Goal: Check status: Check status

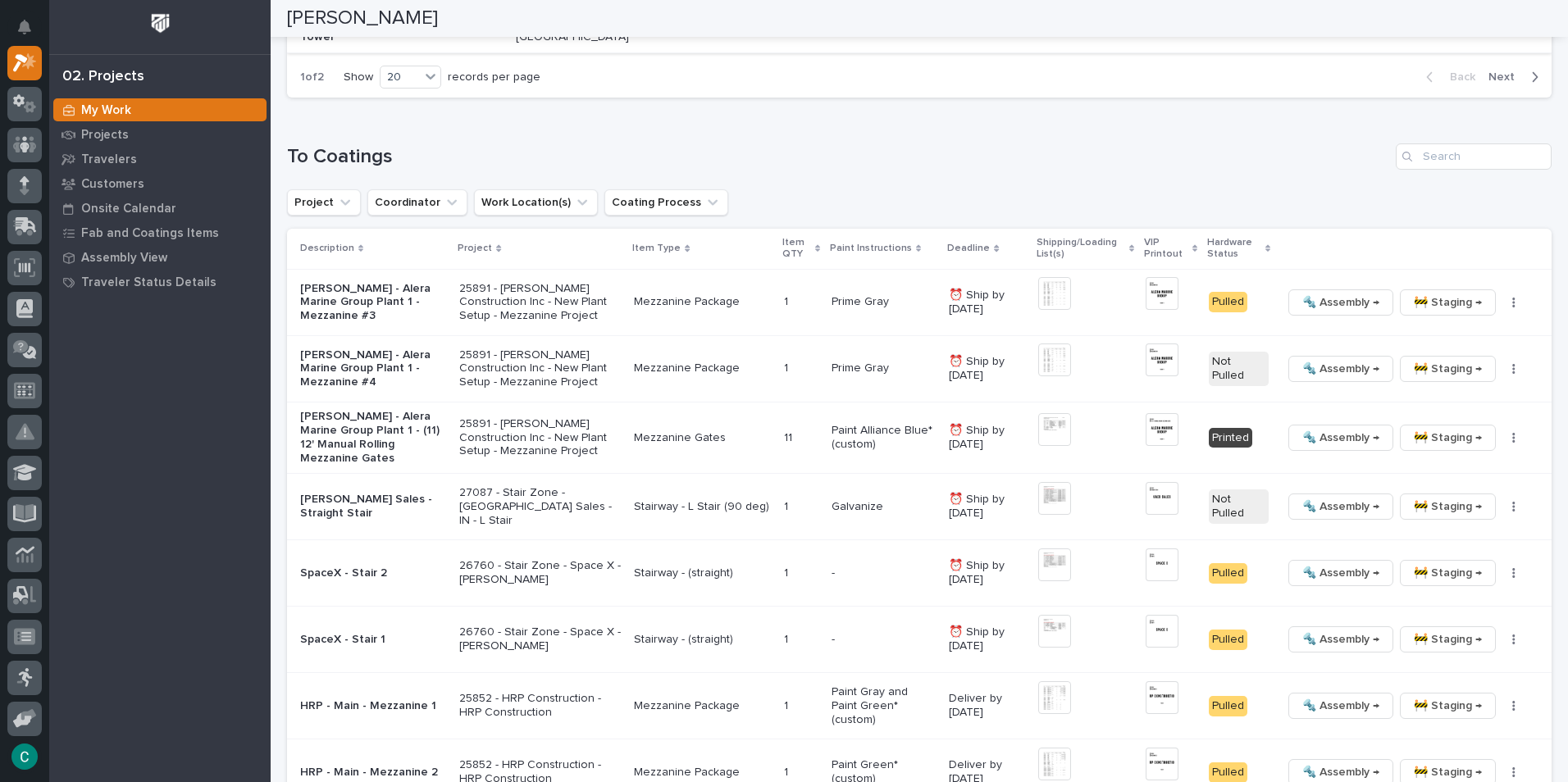
scroll to position [1557, 0]
click at [1302, 430] on span "🔩 Assembly →" at bounding box center [1341, 437] width 77 height 20
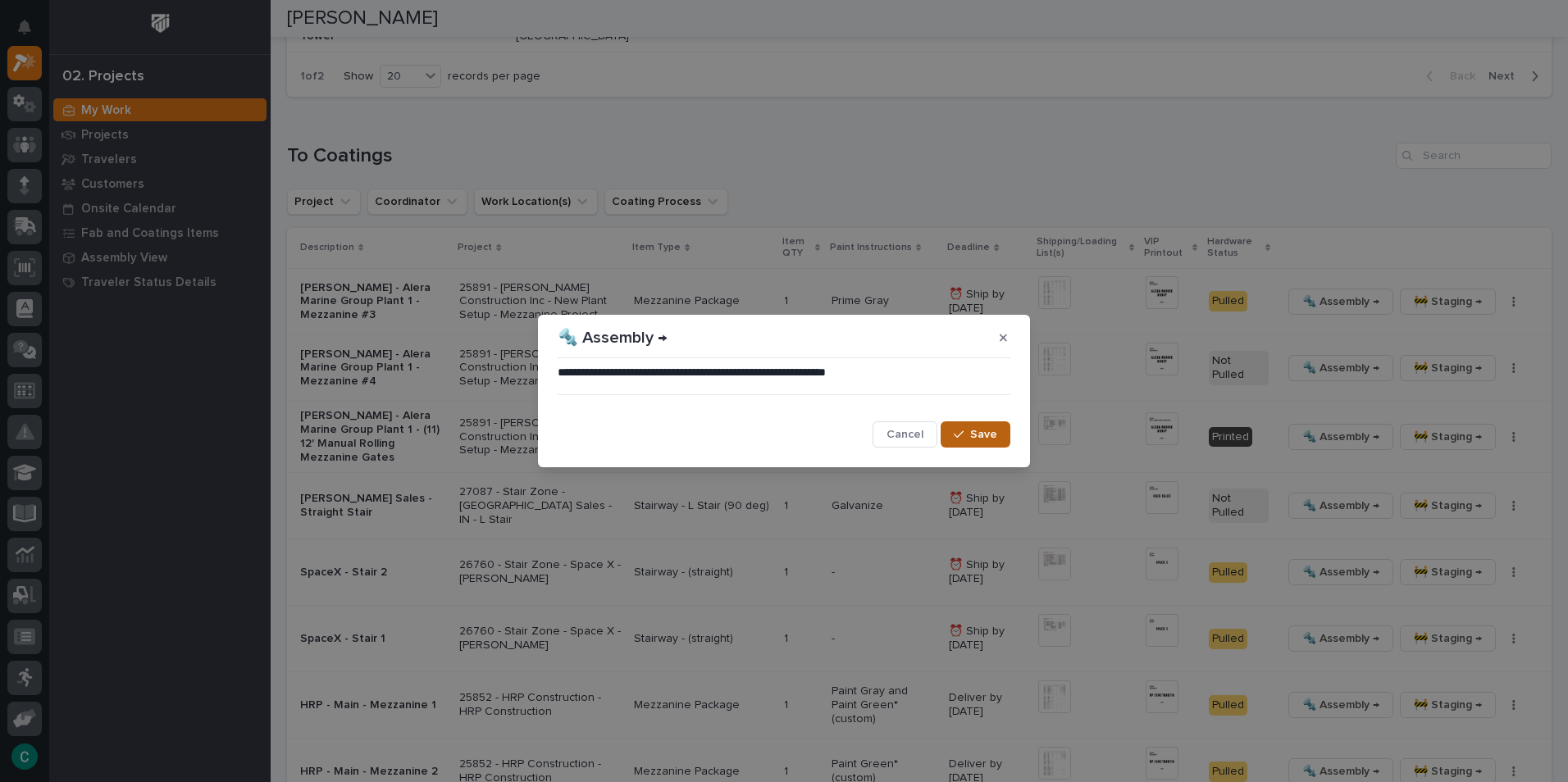
click at [992, 434] on span "Save" at bounding box center [983, 435] width 27 height 15
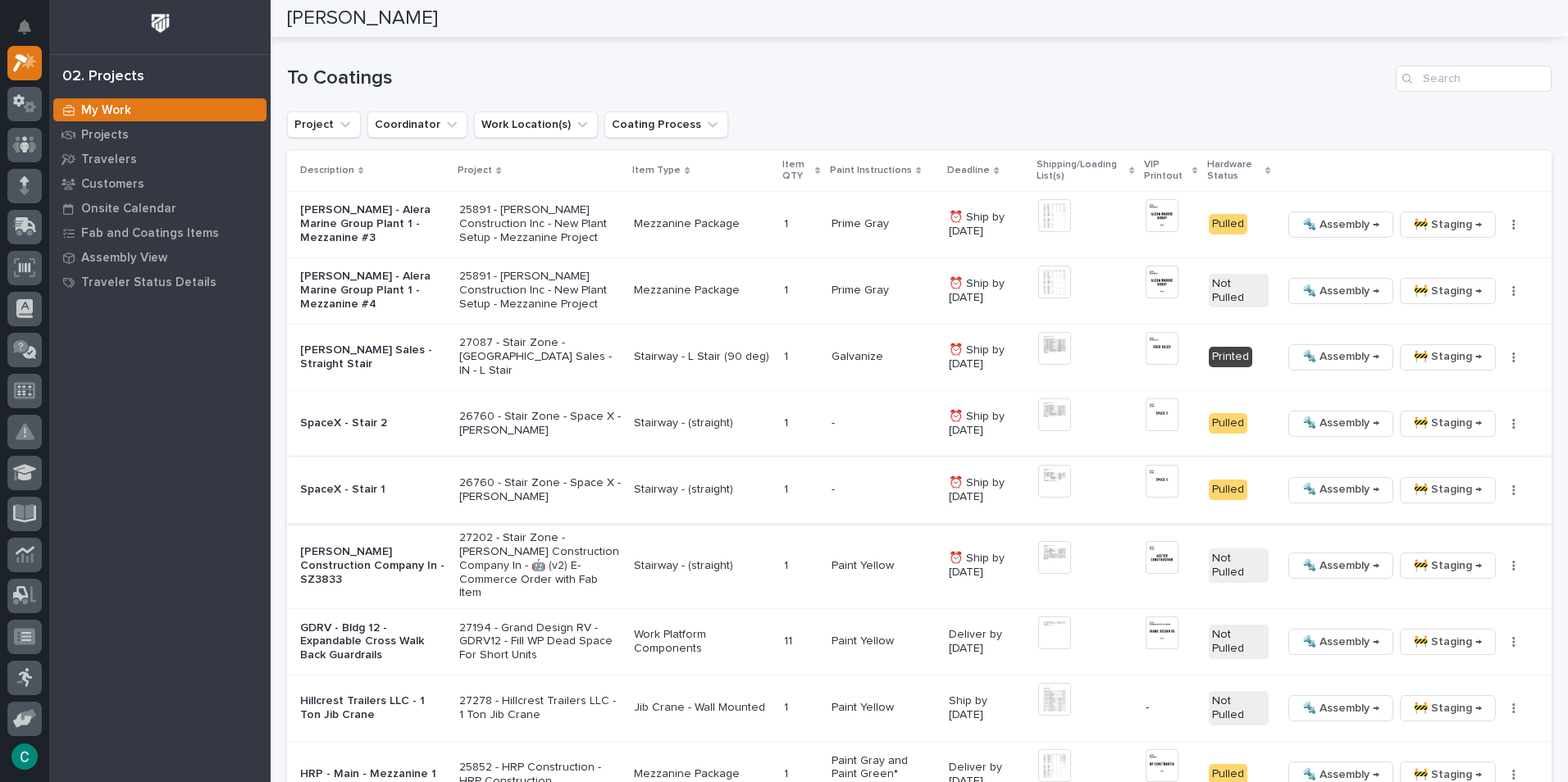
scroll to position [1642, 0]
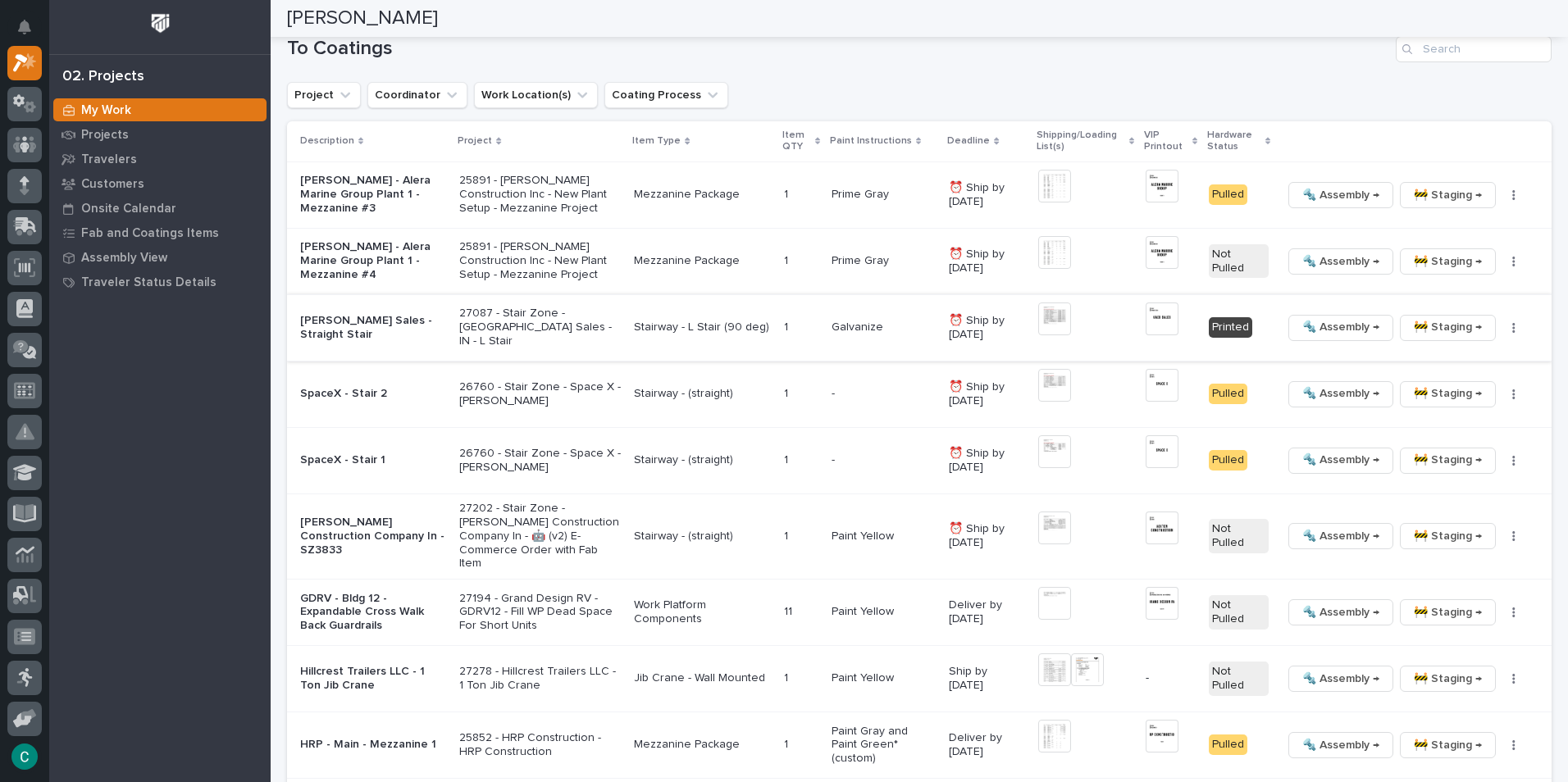
click at [1422, 328] on span "🚧 Staging →" at bounding box center [1447, 327] width 68 height 20
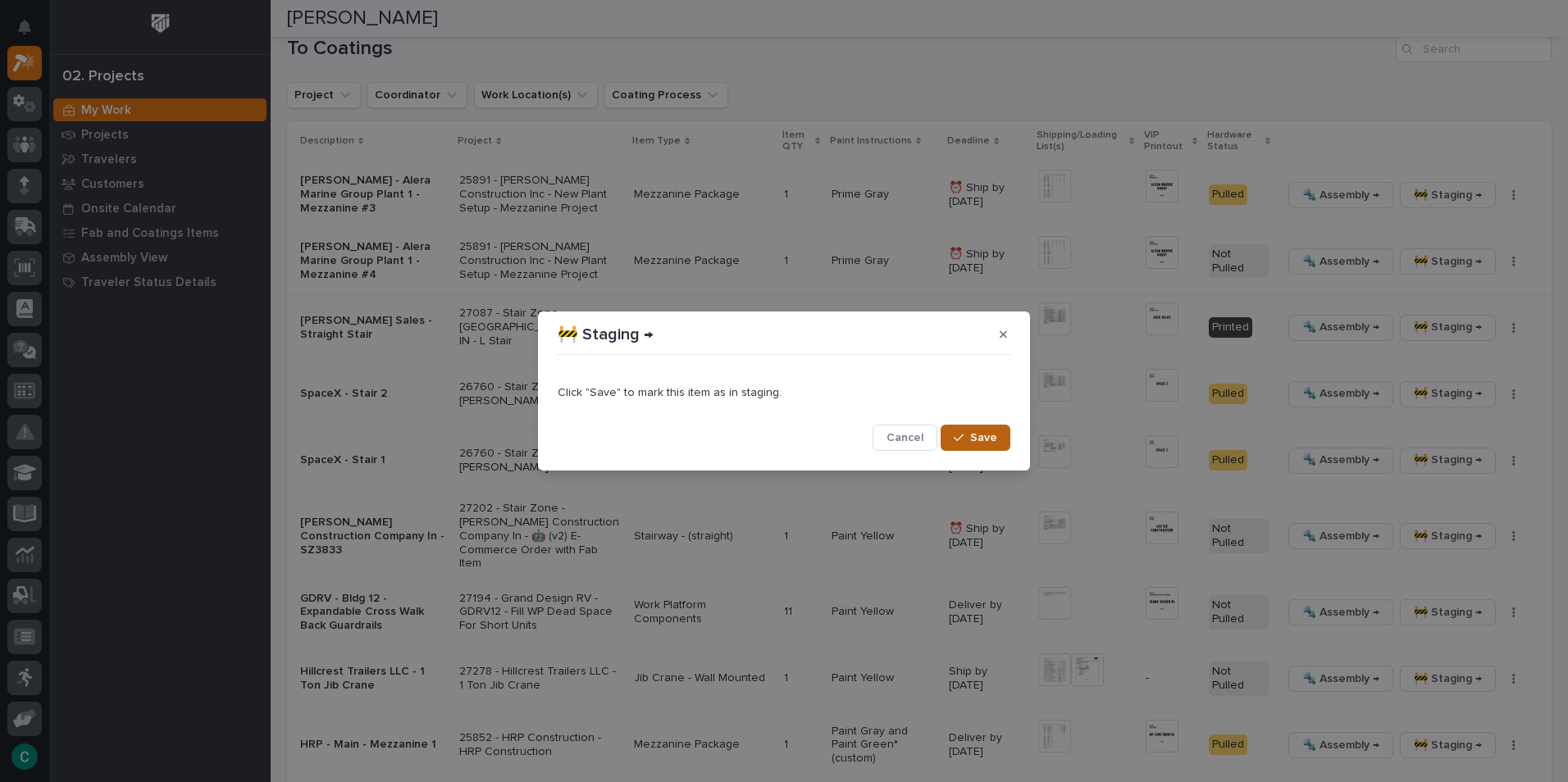
click at [990, 441] on span "Save" at bounding box center [983, 437] width 27 height 15
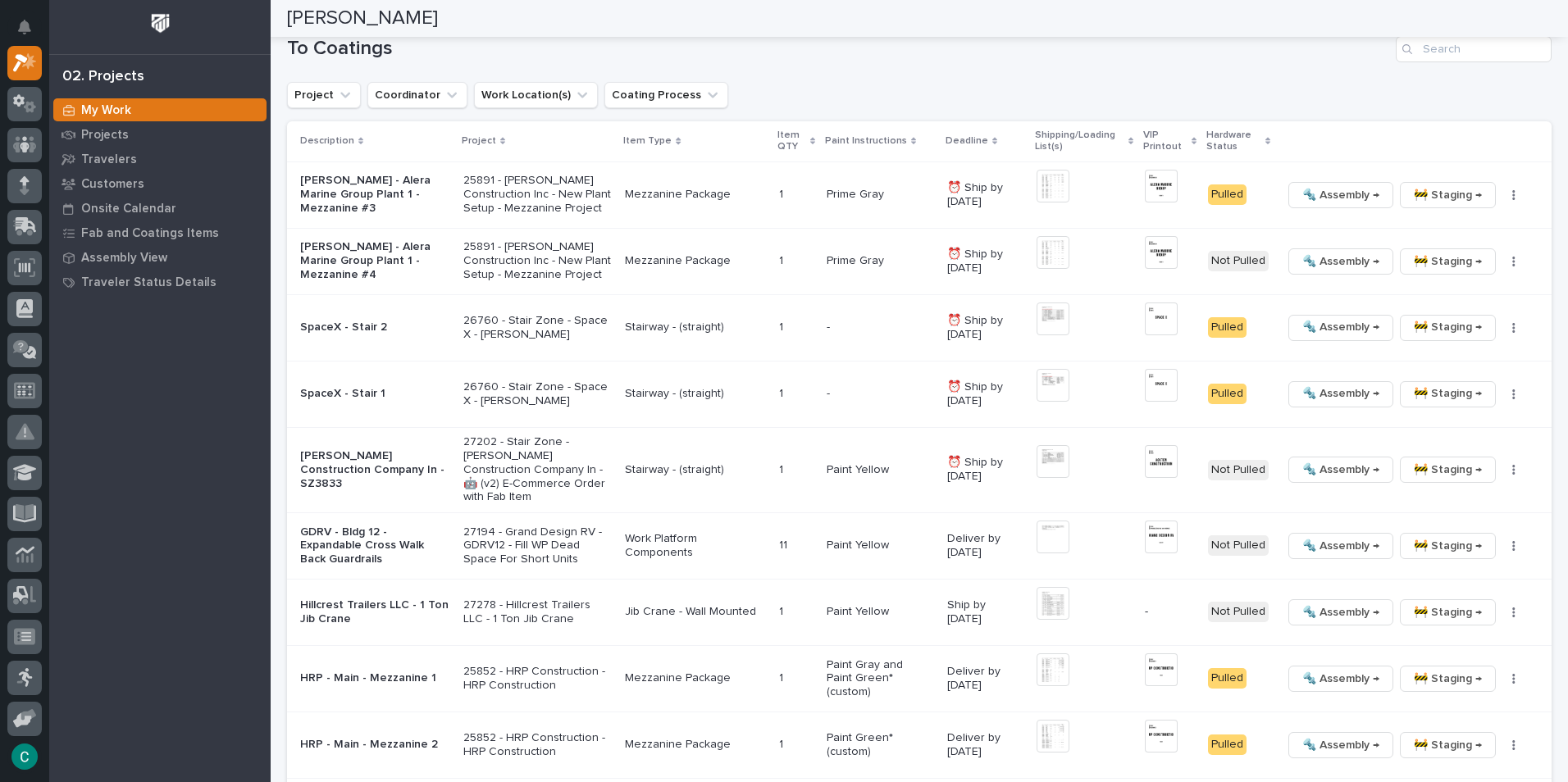
scroll to position [1608, 0]
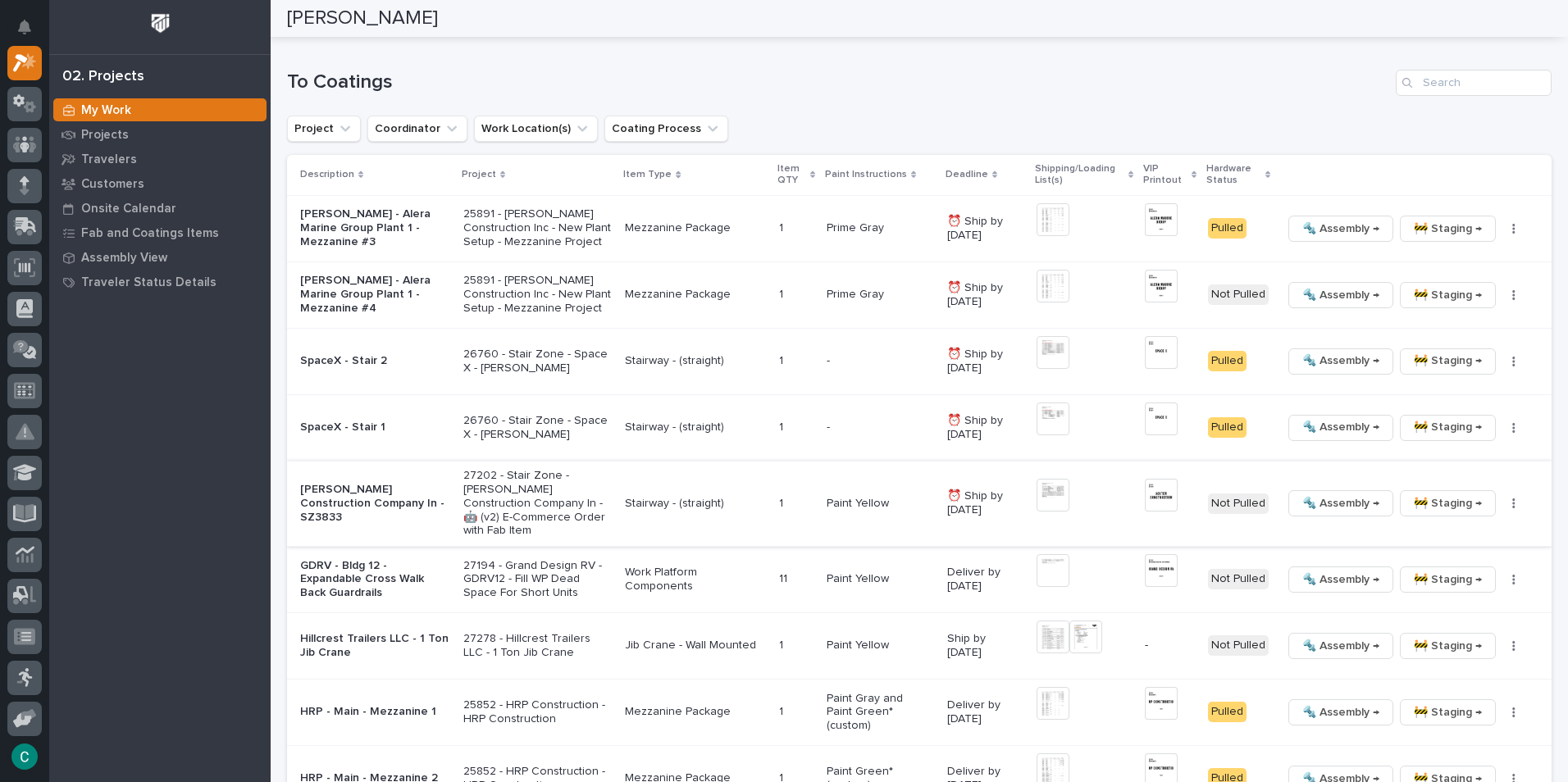
click at [1159, 481] on img at bounding box center [1161, 495] width 33 height 33
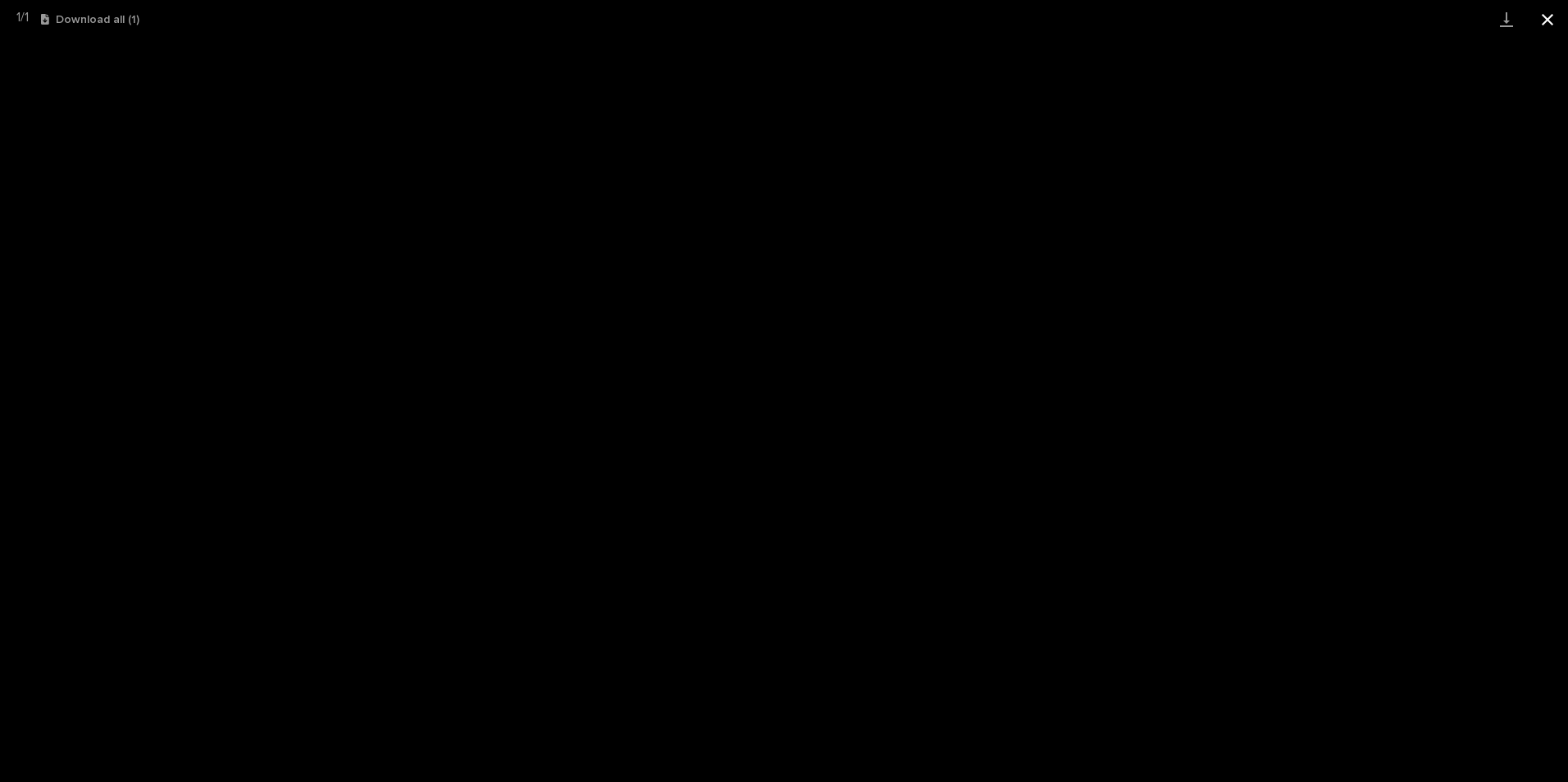
click at [1542, 17] on button "Close gallery" at bounding box center [1547, 19] width 41 height 38
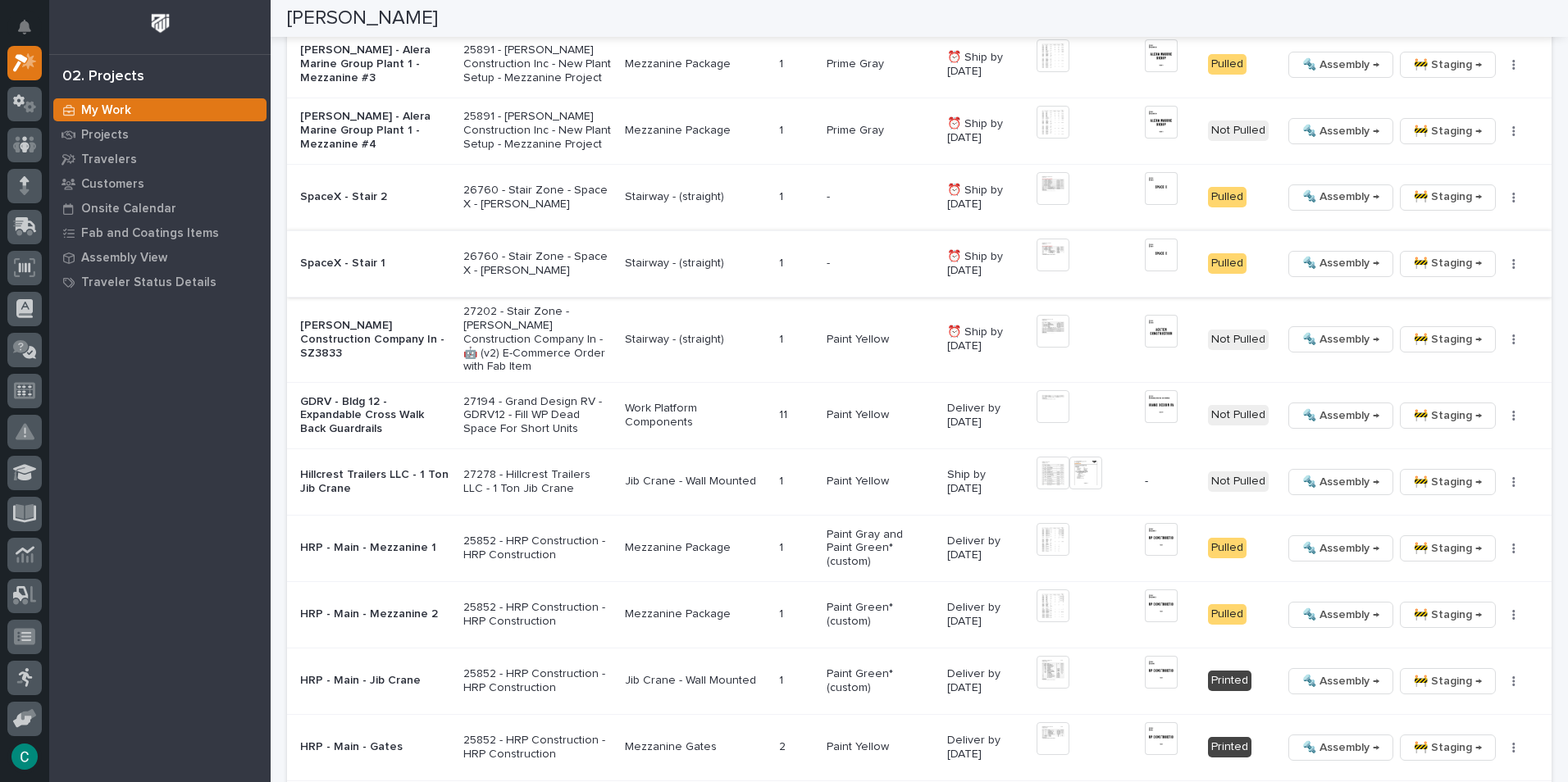
scroll to position [1854, 0]
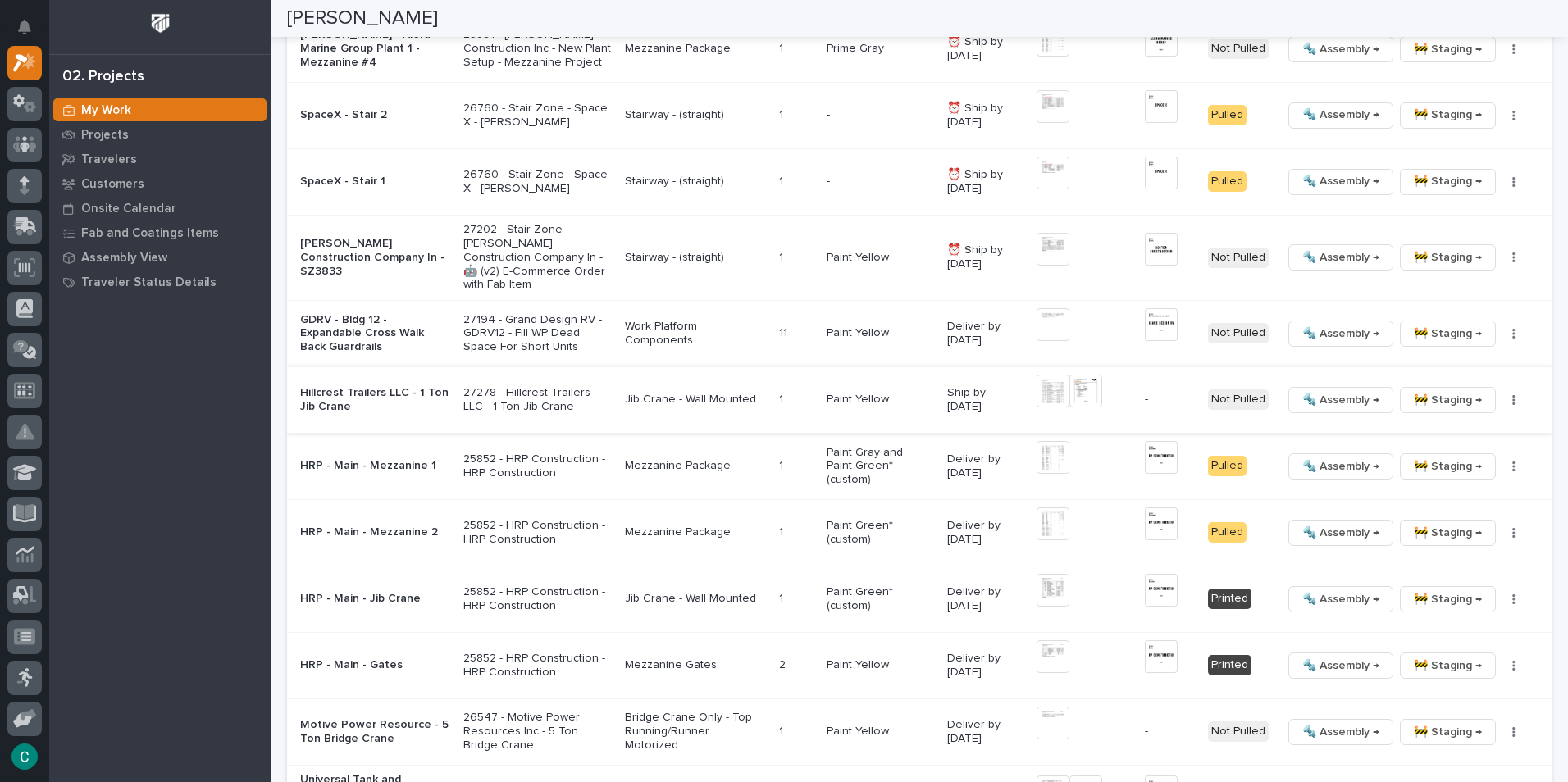
click at [1054, 375] on img at bounding box center [1053, 391] width 33 height 33
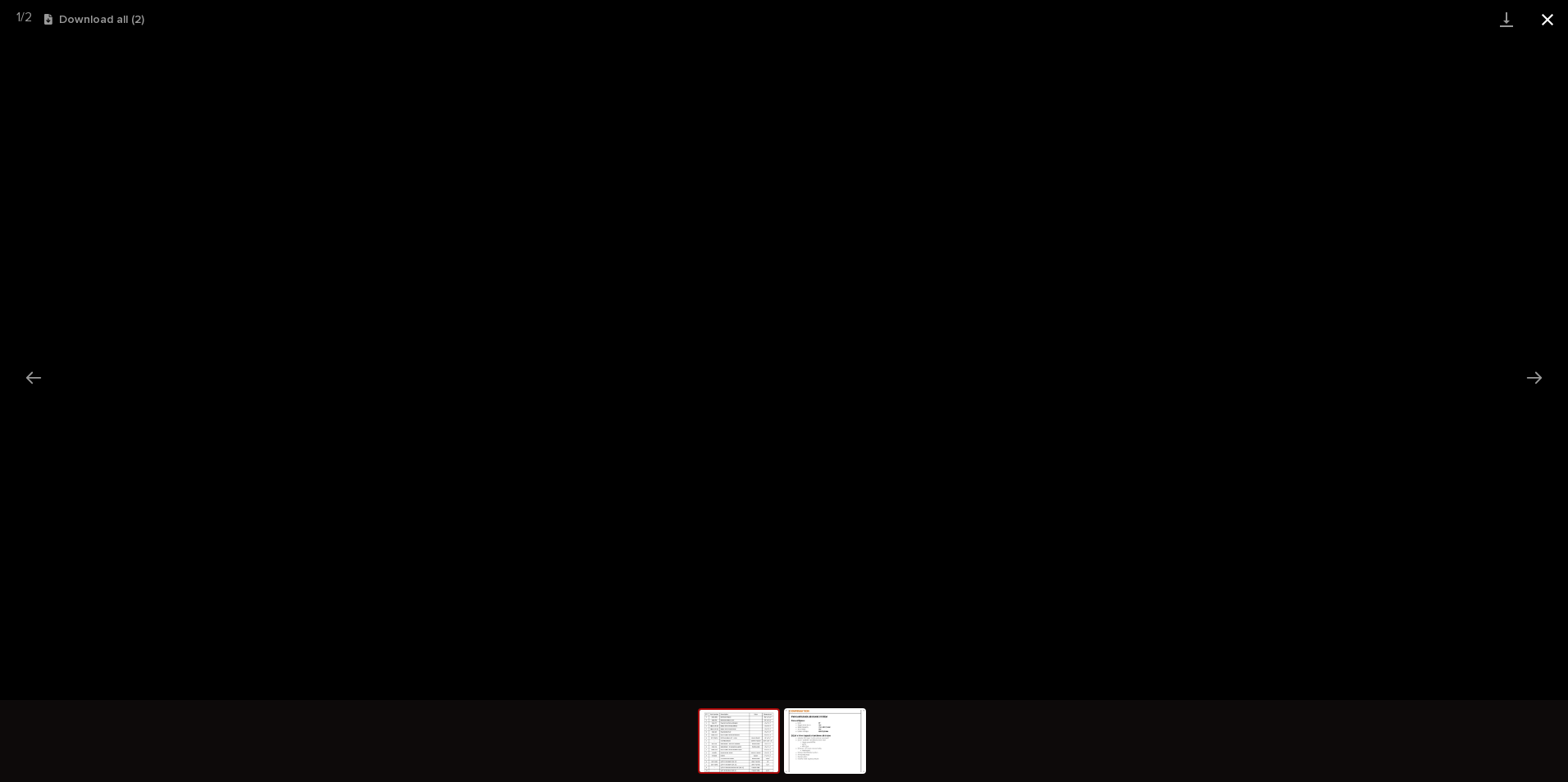
click at [1548, 23] on button "Close gallery" at bounding box center [1547, 19] width 41 height 38
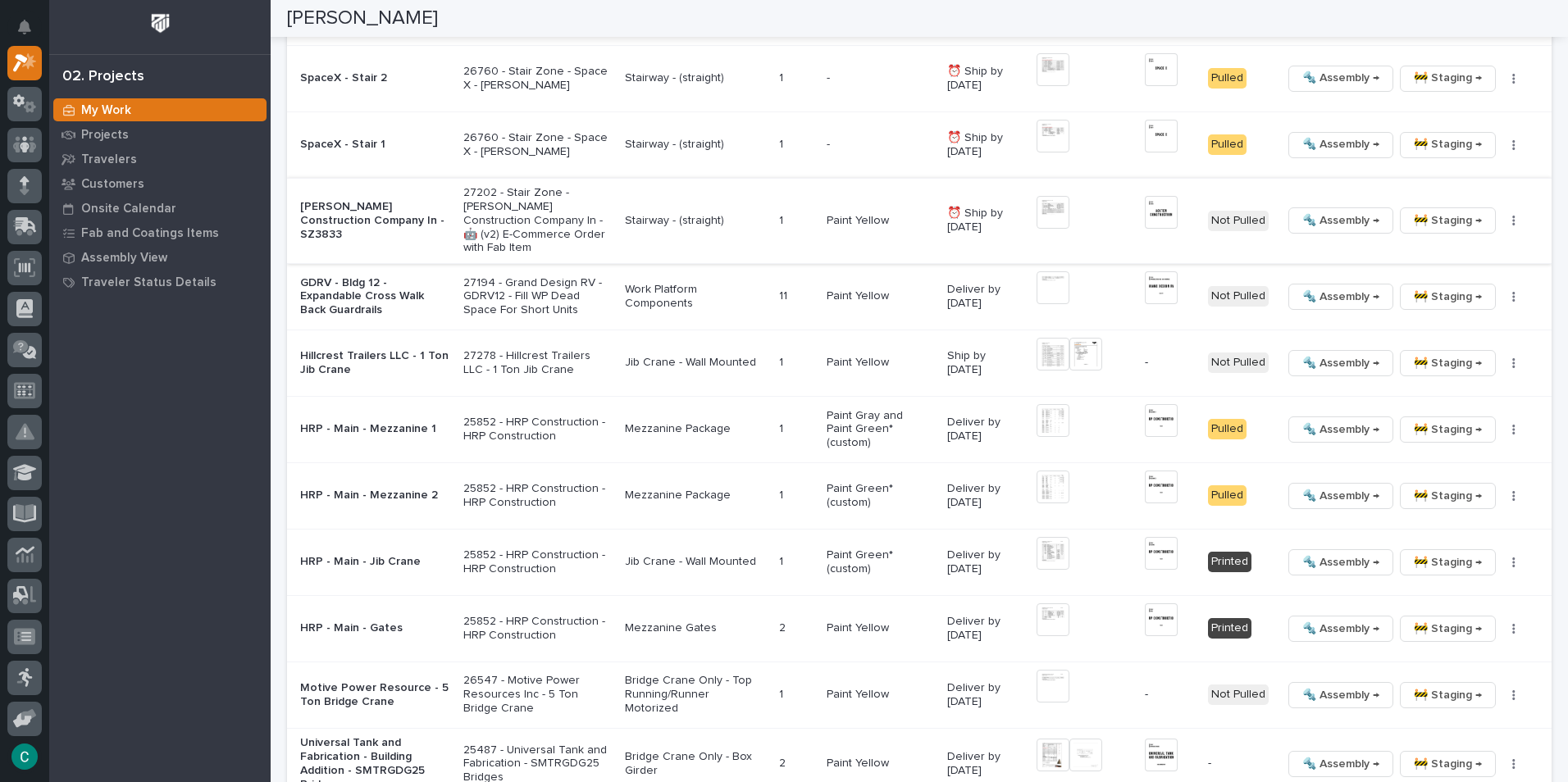
scroll to position [1937, 0]
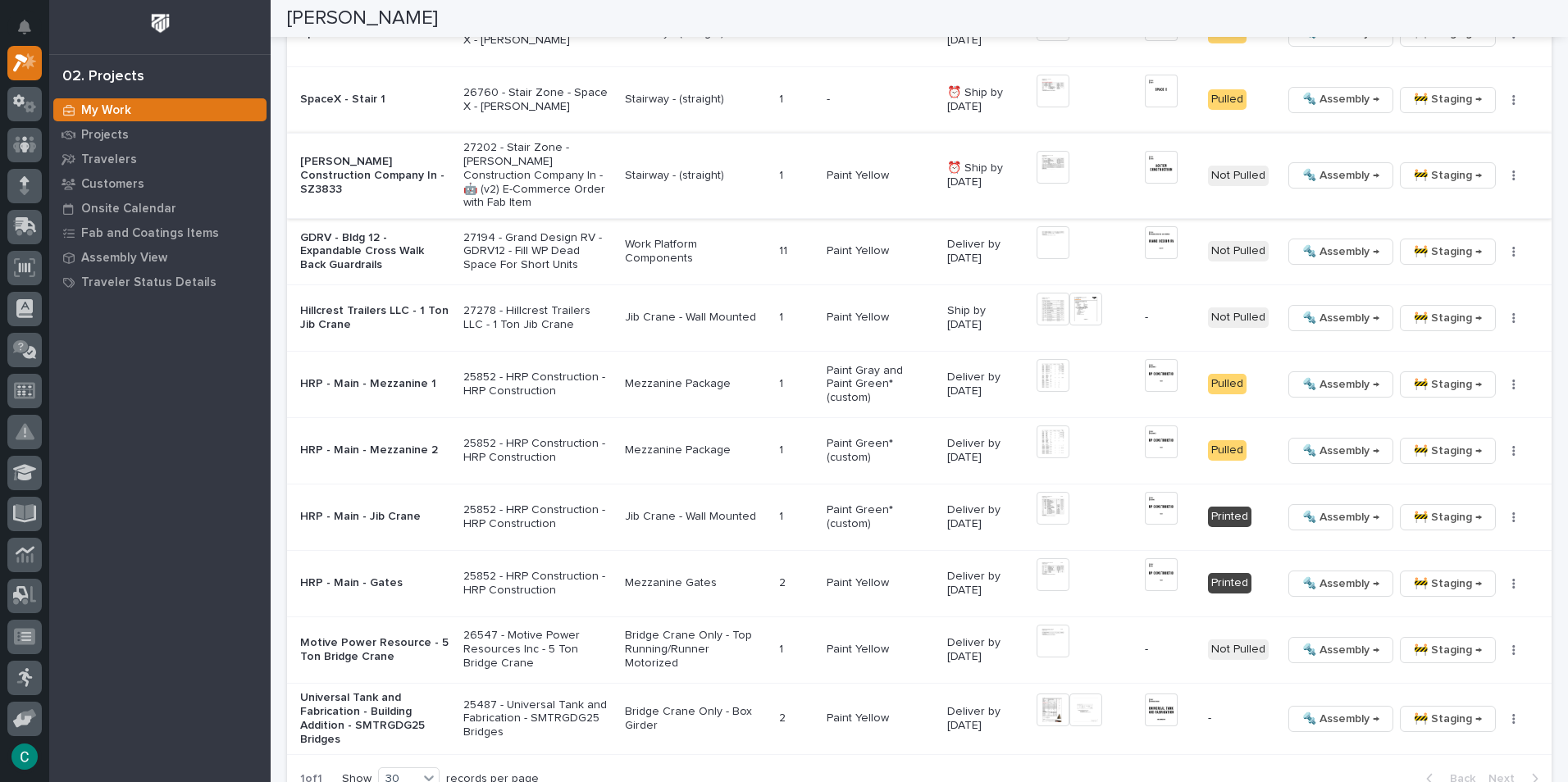
click at [1147, 151] on img at bounding box center [1161, 167] width 33 height 33
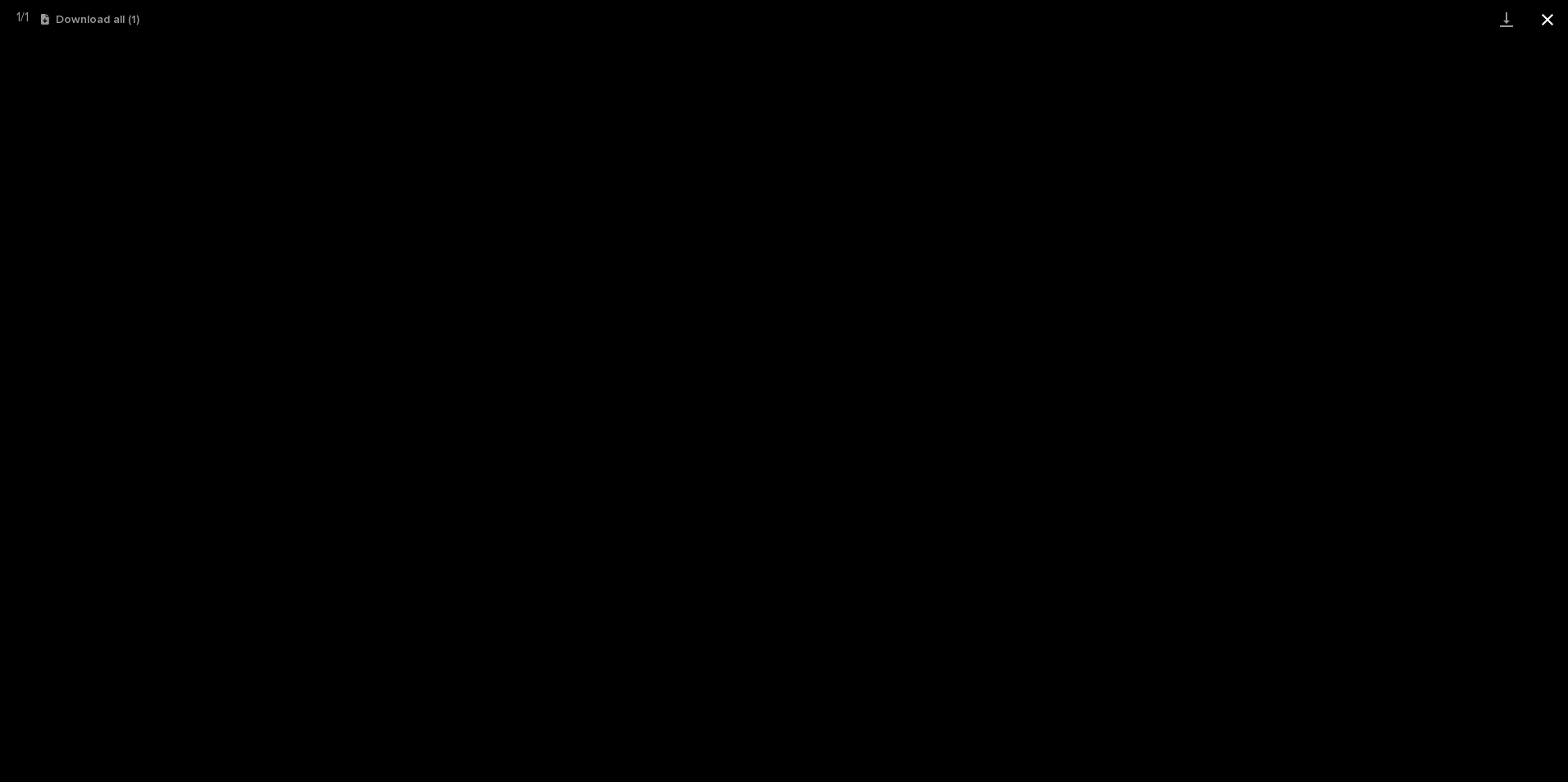
click at [1545, 22] on button "Close gallery" at bounding box center [1547, 19] width 41 height 38
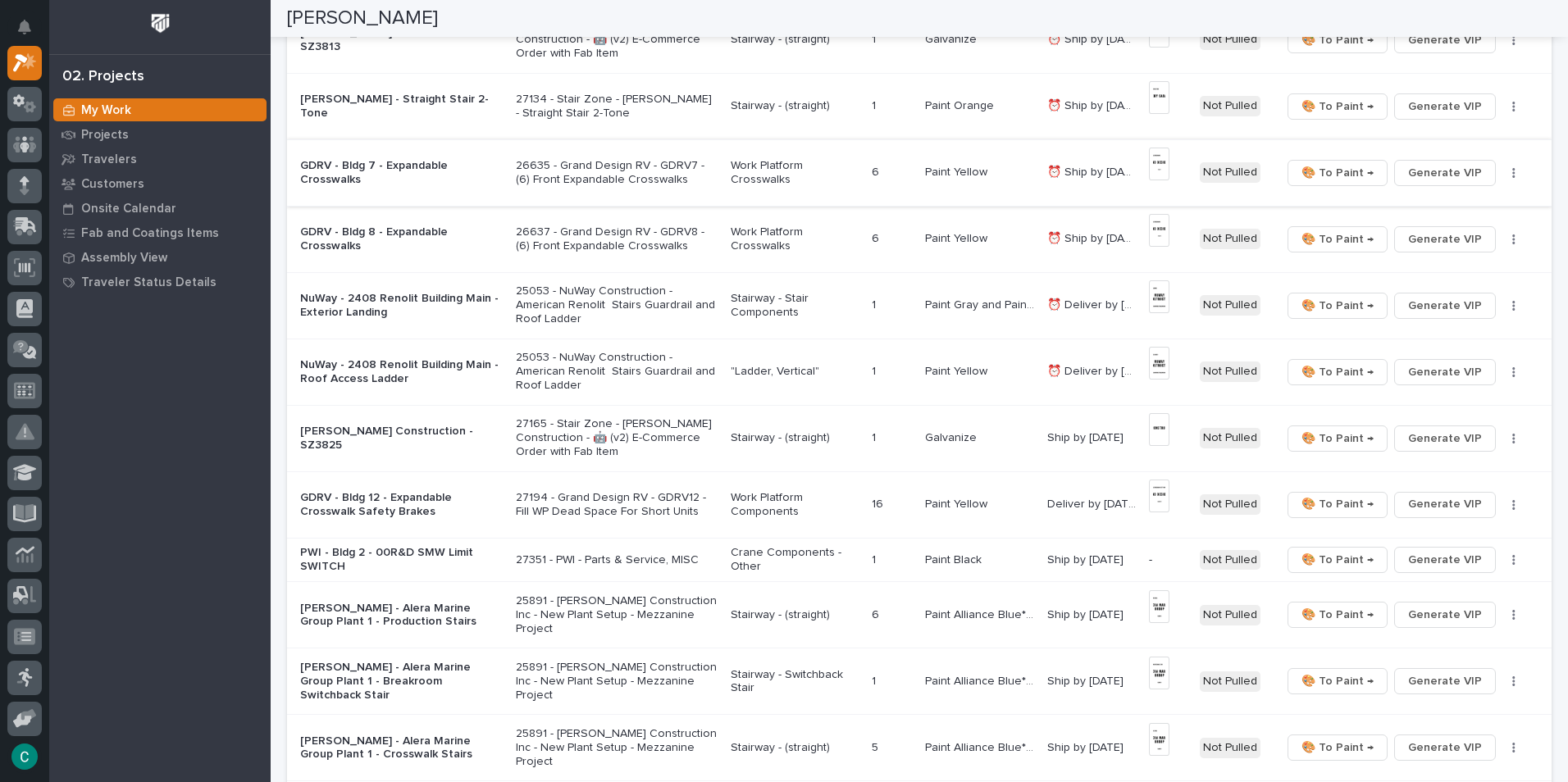
scroll to position [574, 0]
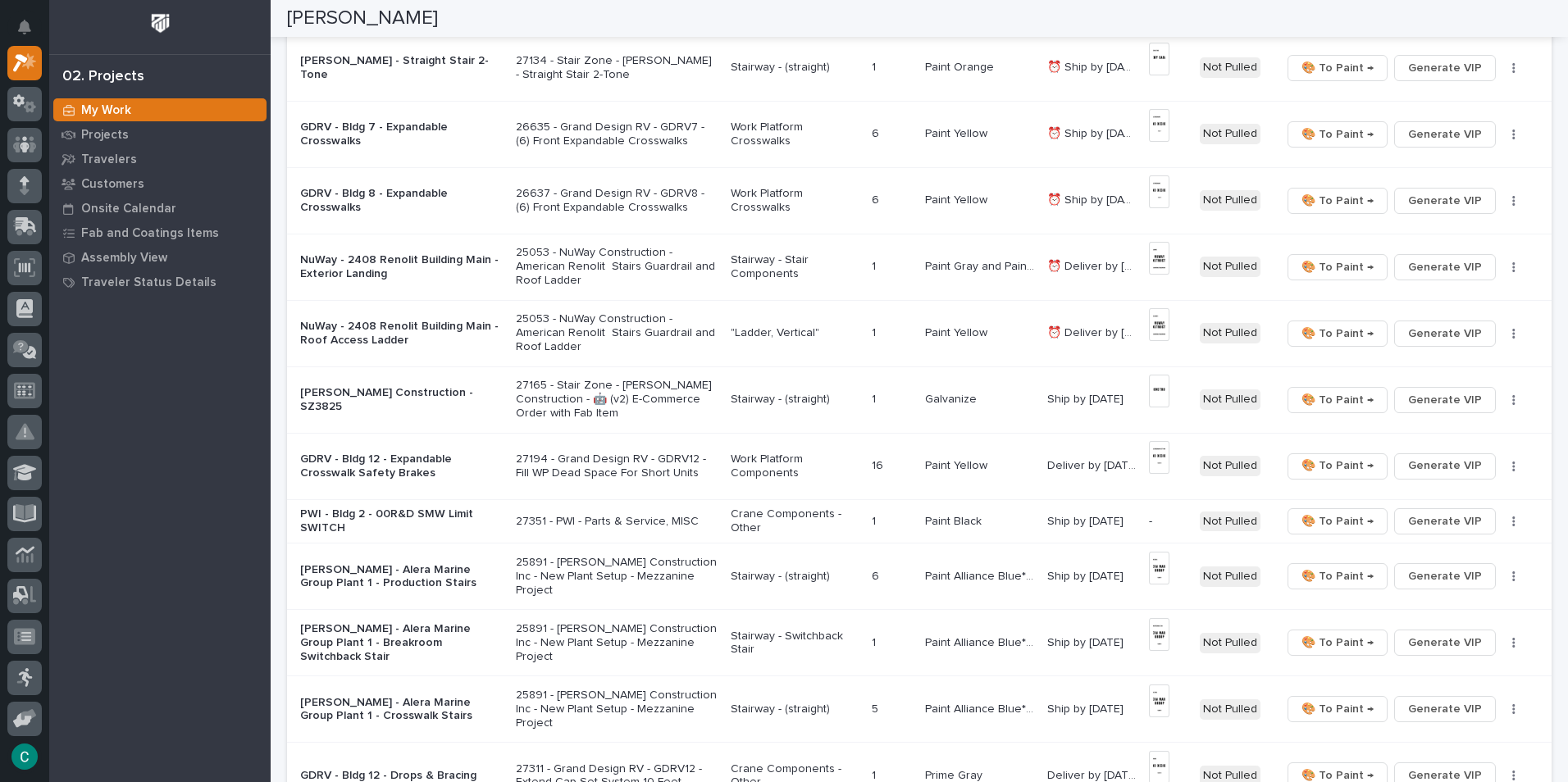
click at [740, 335] on p ""Ladder, Vertical"" at bounding box center [794, 333] width 128 height 14
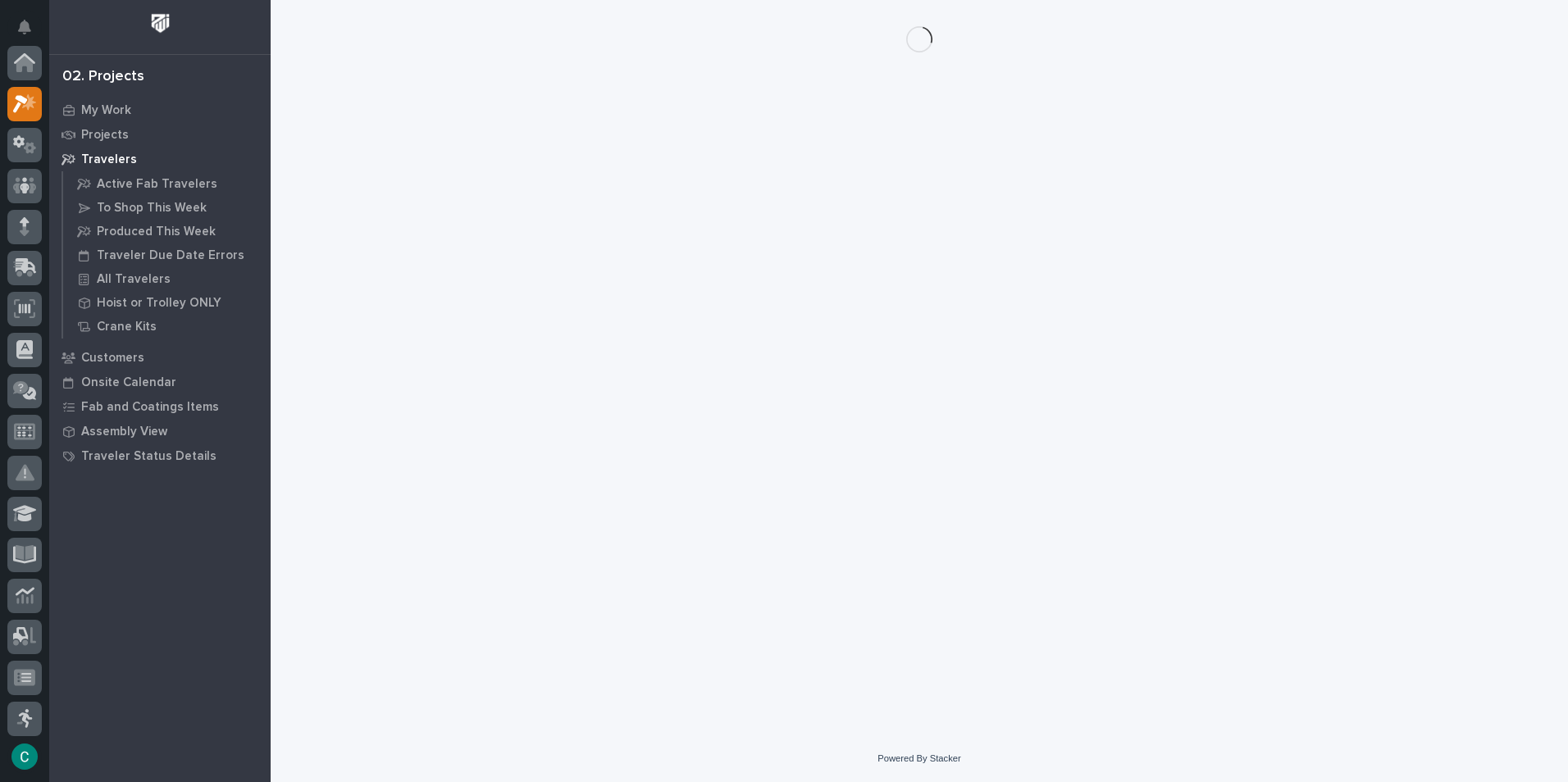
scroll to position [41, 0]
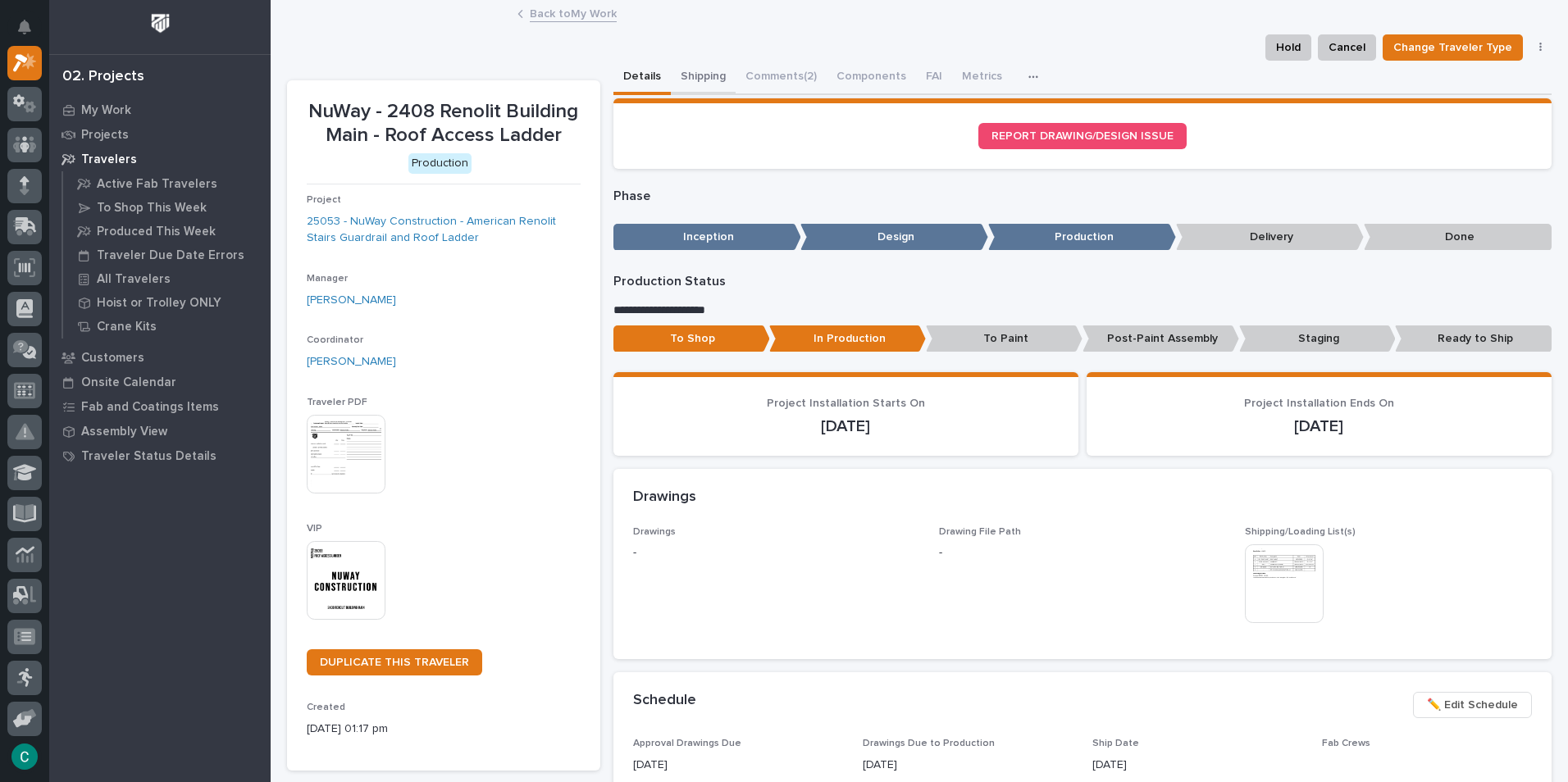
click at [687, 75] on button "Shipping" at bounding box center [702, 78] width 65 height 35
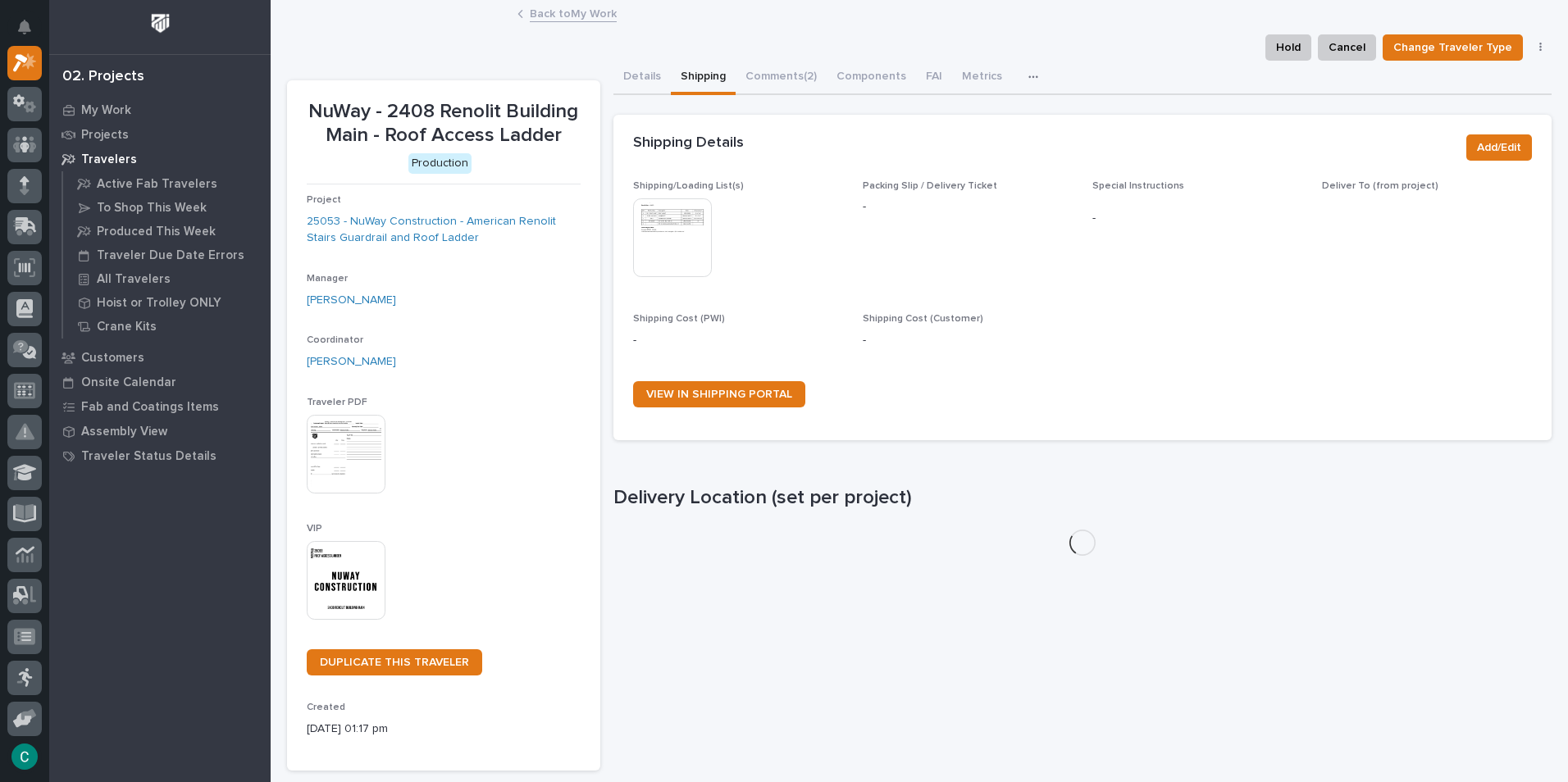
click at [669, 248] on img at bounding box center [672, 238] width 79 height 79
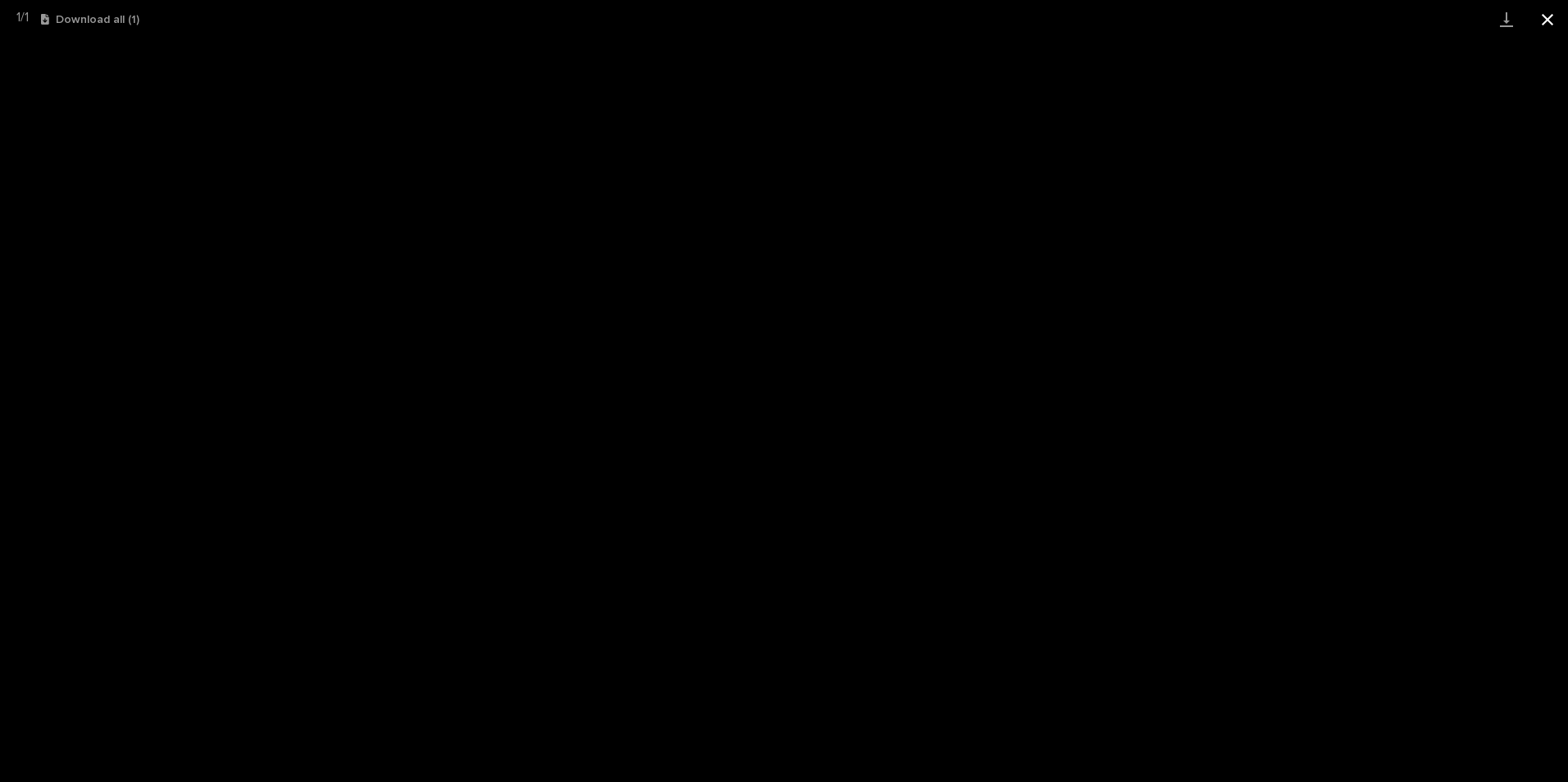
click at [1555, 16] on button "Close gallery" at bounding box center [1547, 19] width 41 height 38
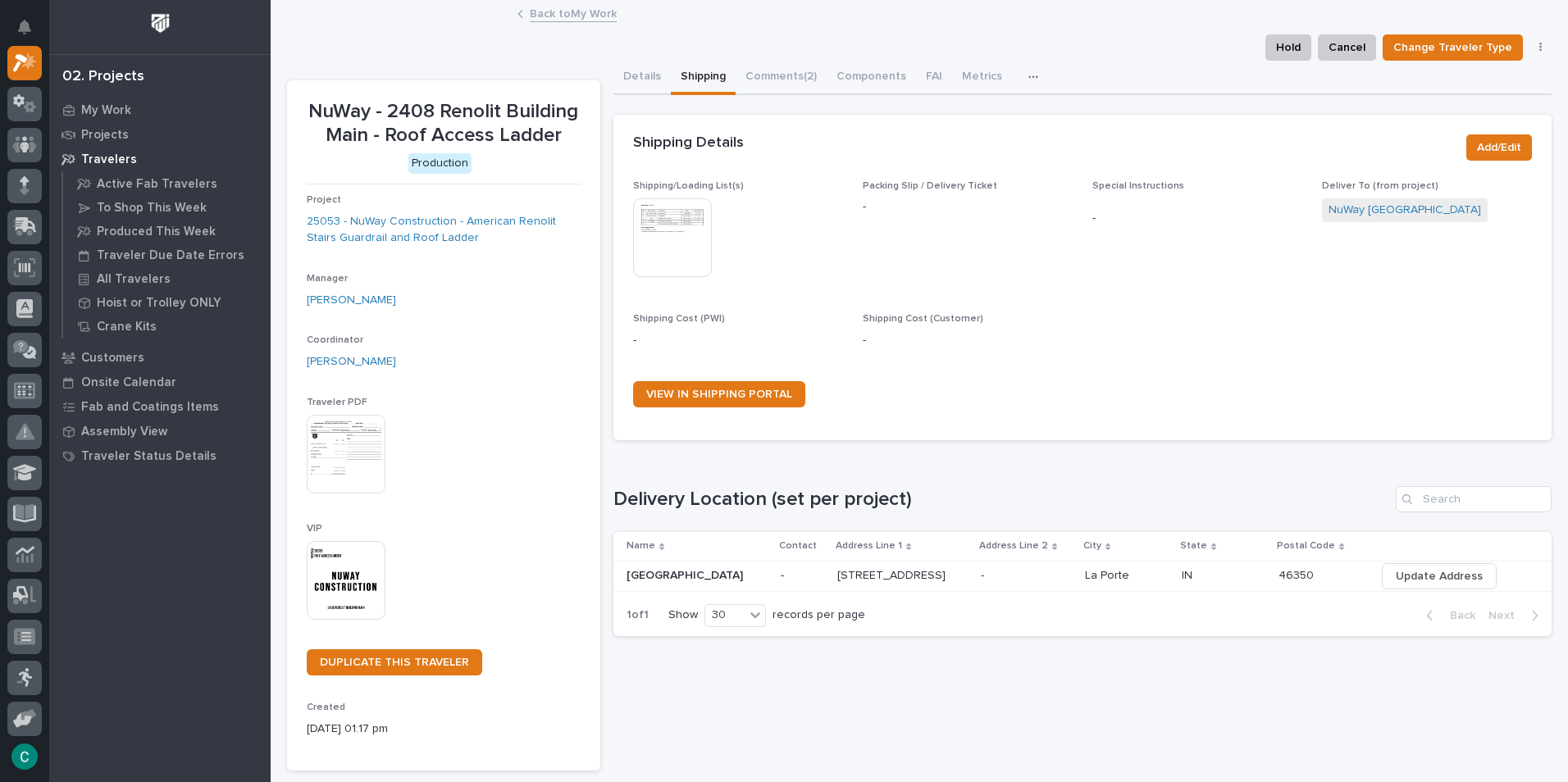
click at [588, 12] on link "Back to My Work" at bounding box center [573, 12] width 87 height 19
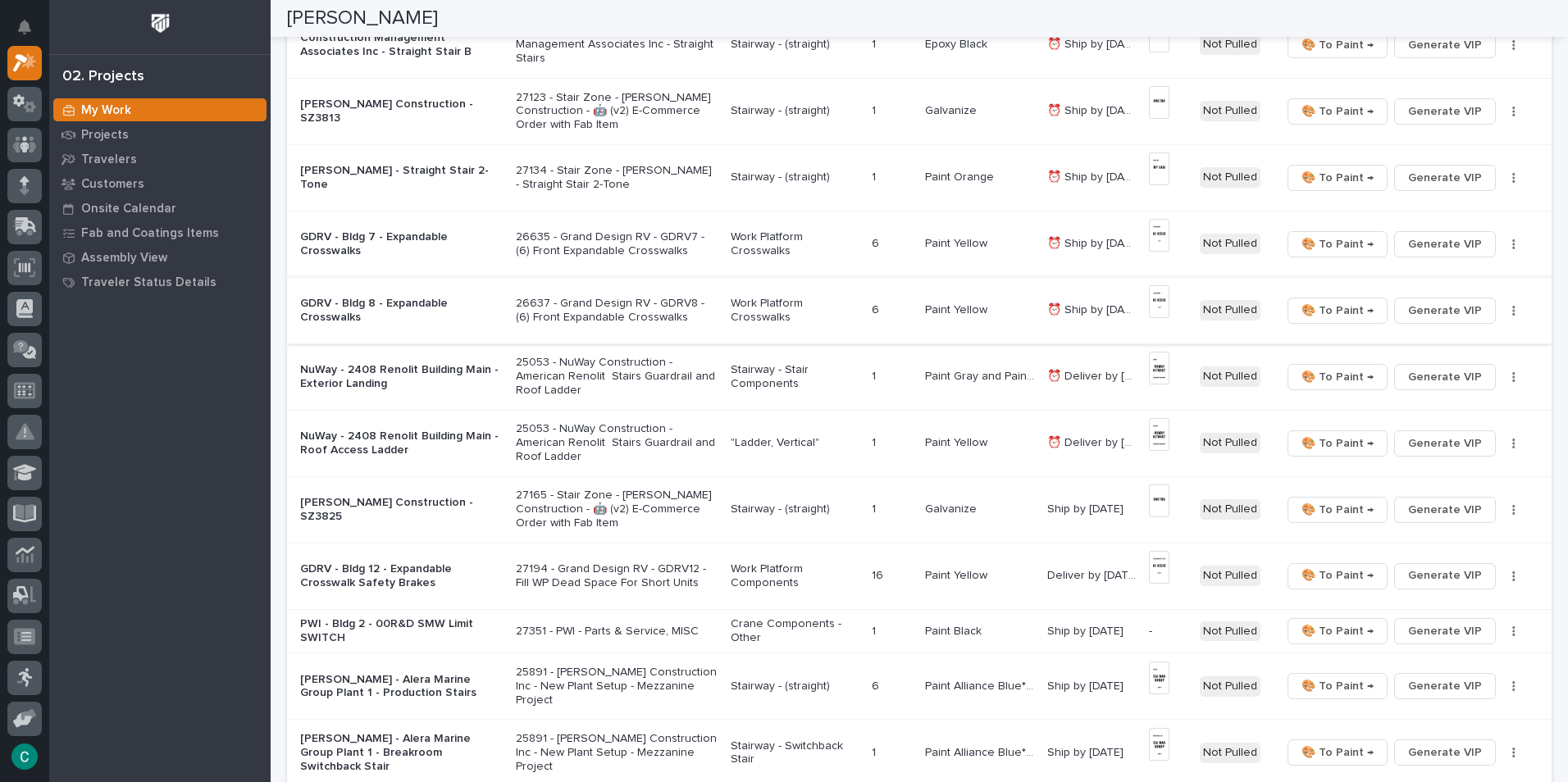
scroll to position [492, 0]
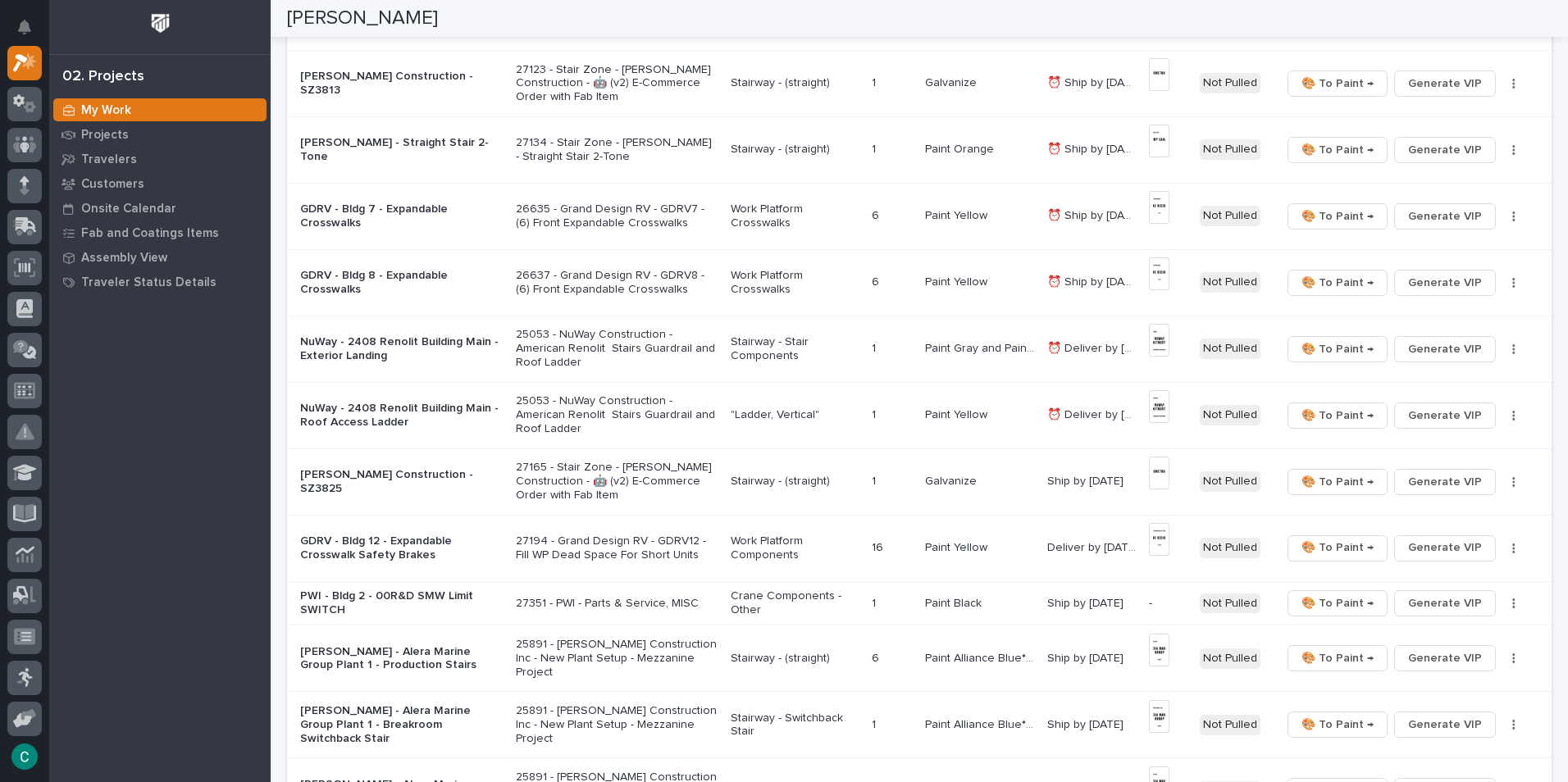
click at [932, 345] on p "Paint Gray and Paint Yellow" at bounding box center [981, 347] width 113 height 17
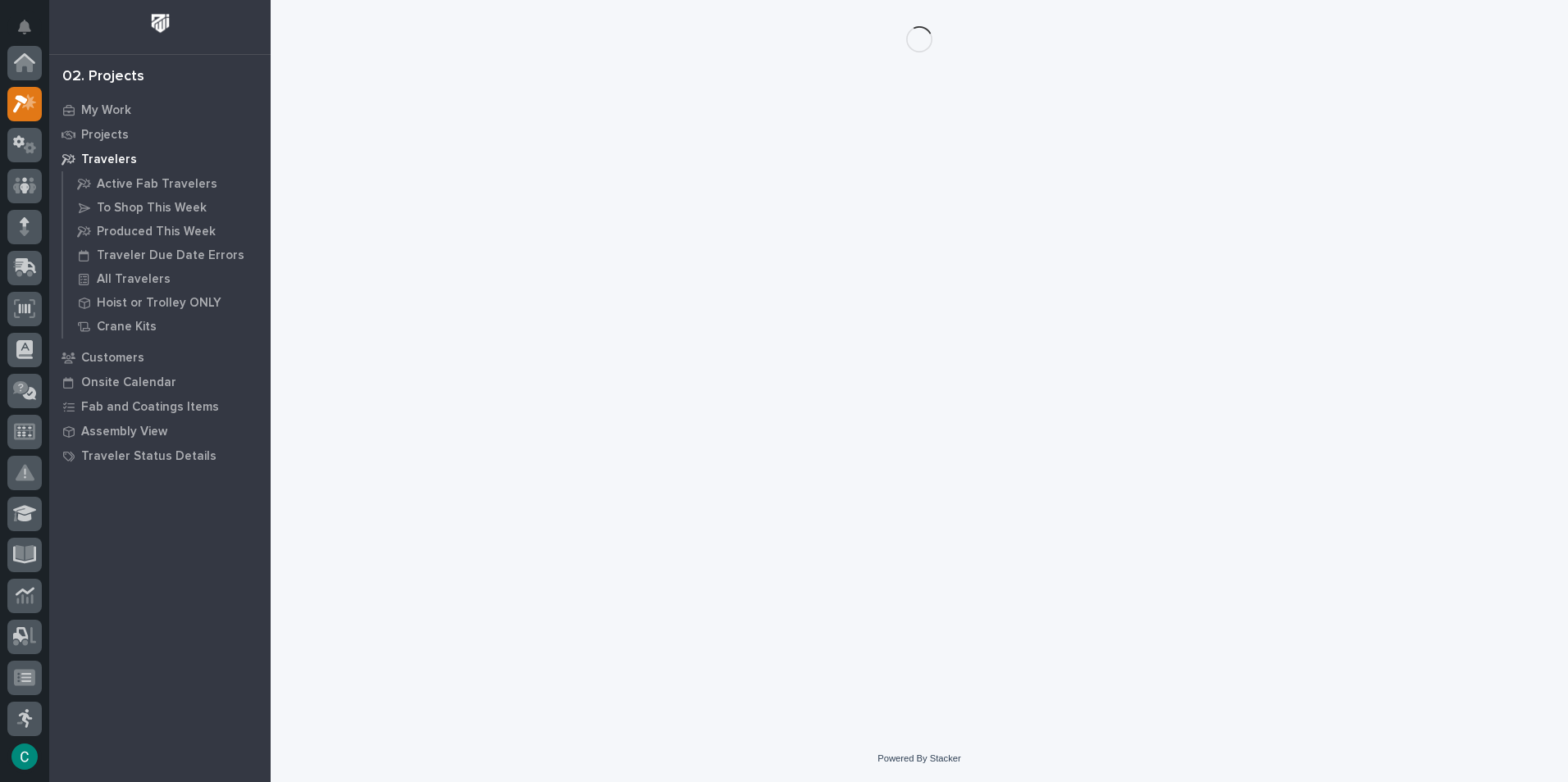
scroll to position [41, 0]
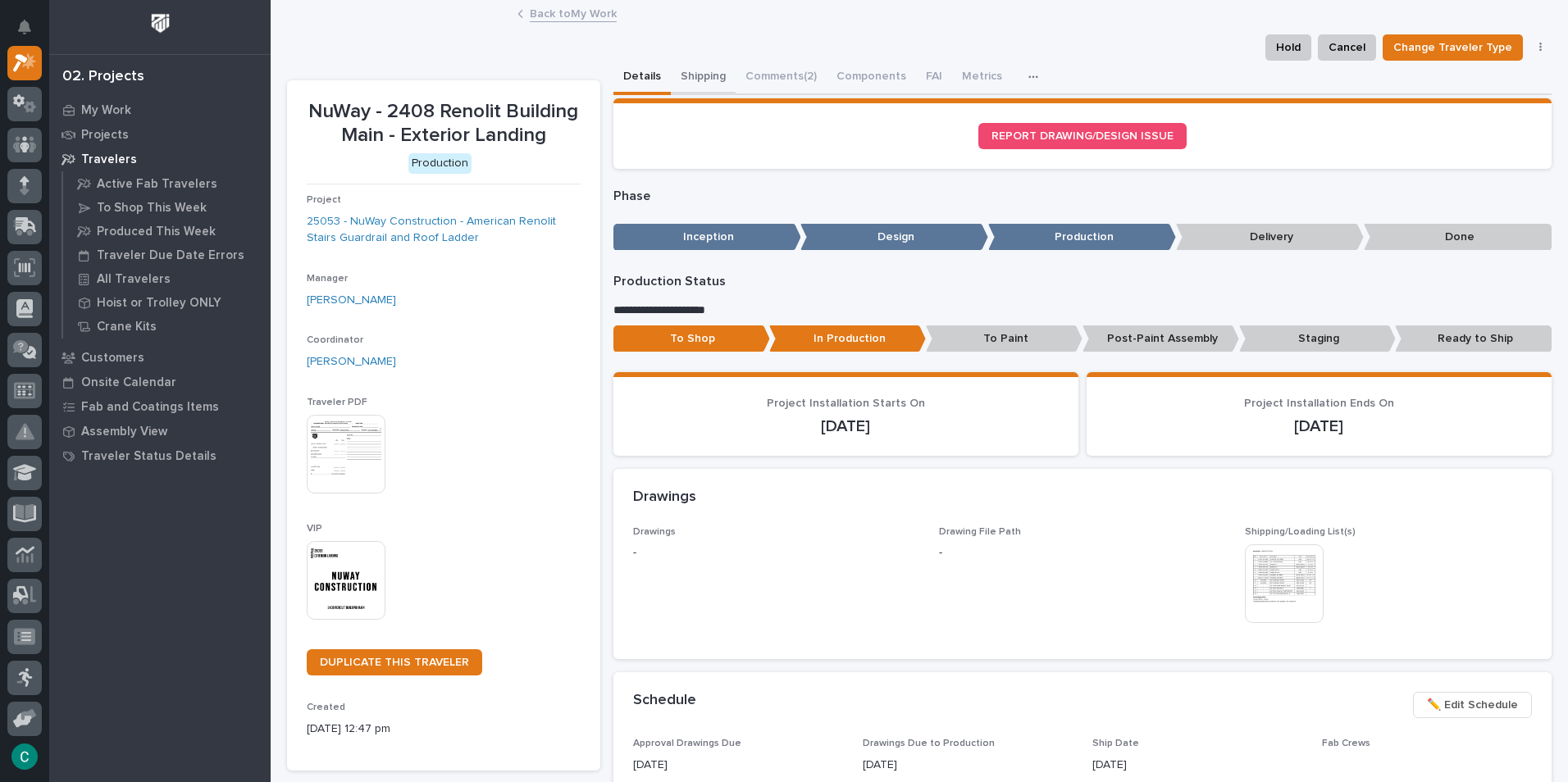
click at [717, 73] on button "Shipping" at bounding box center [702, 78] width 65 height 35
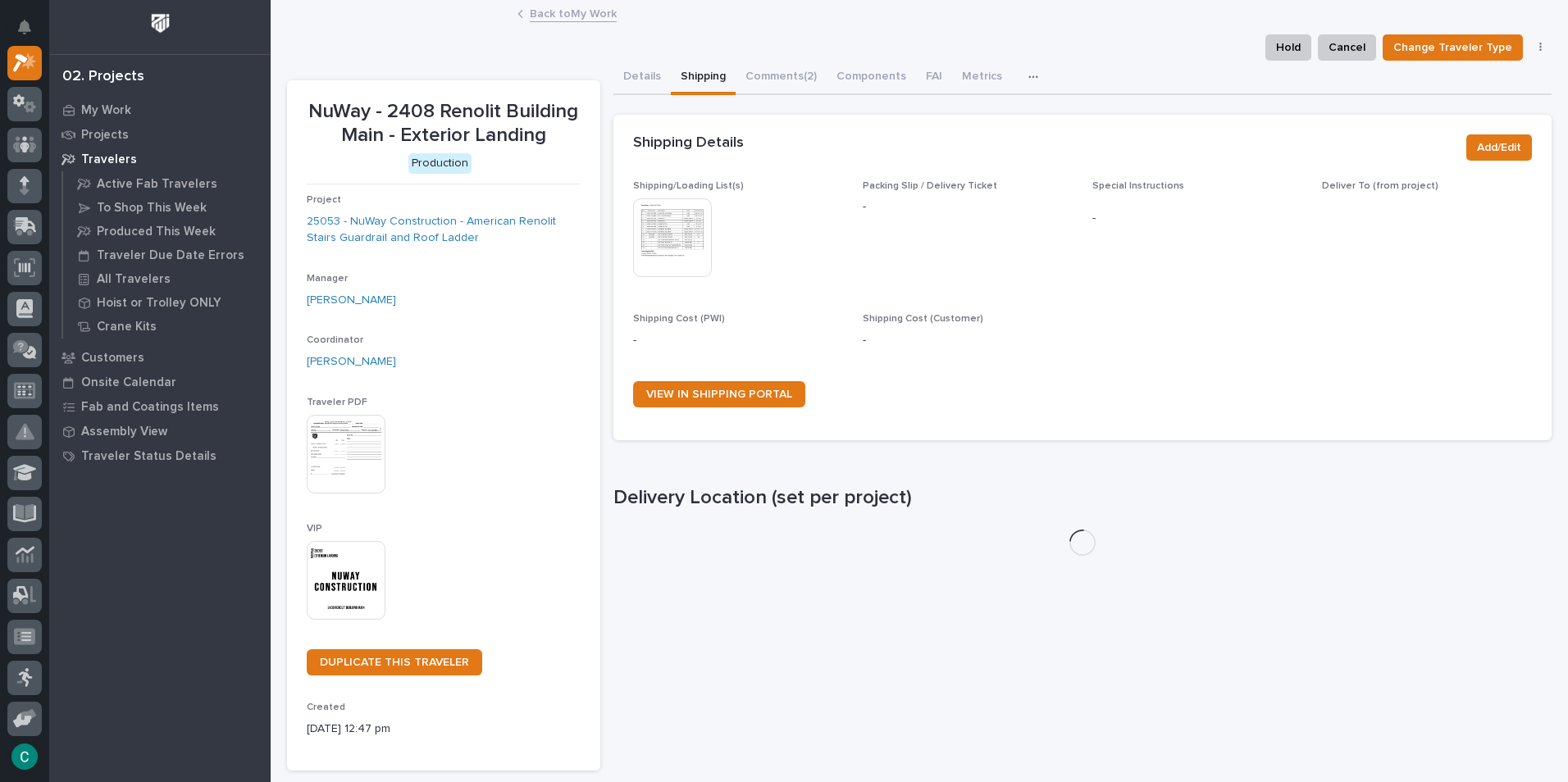
click at [674, 242] on img at bounding box center [672, 238] width 79 height 79
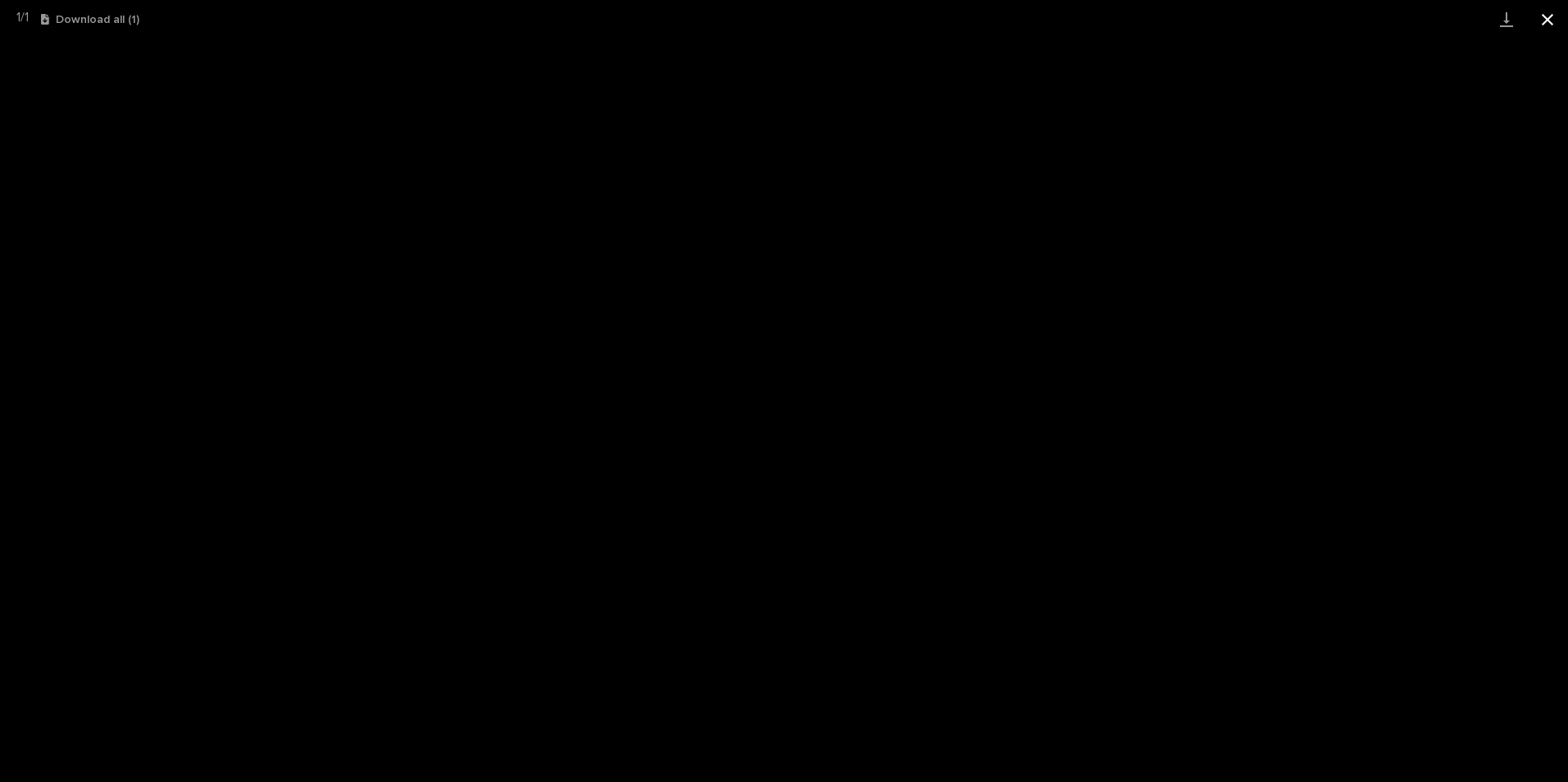
click at [1552, 12] on button "Close gallery" at bounding box center [1547, 19] width 41 height 38
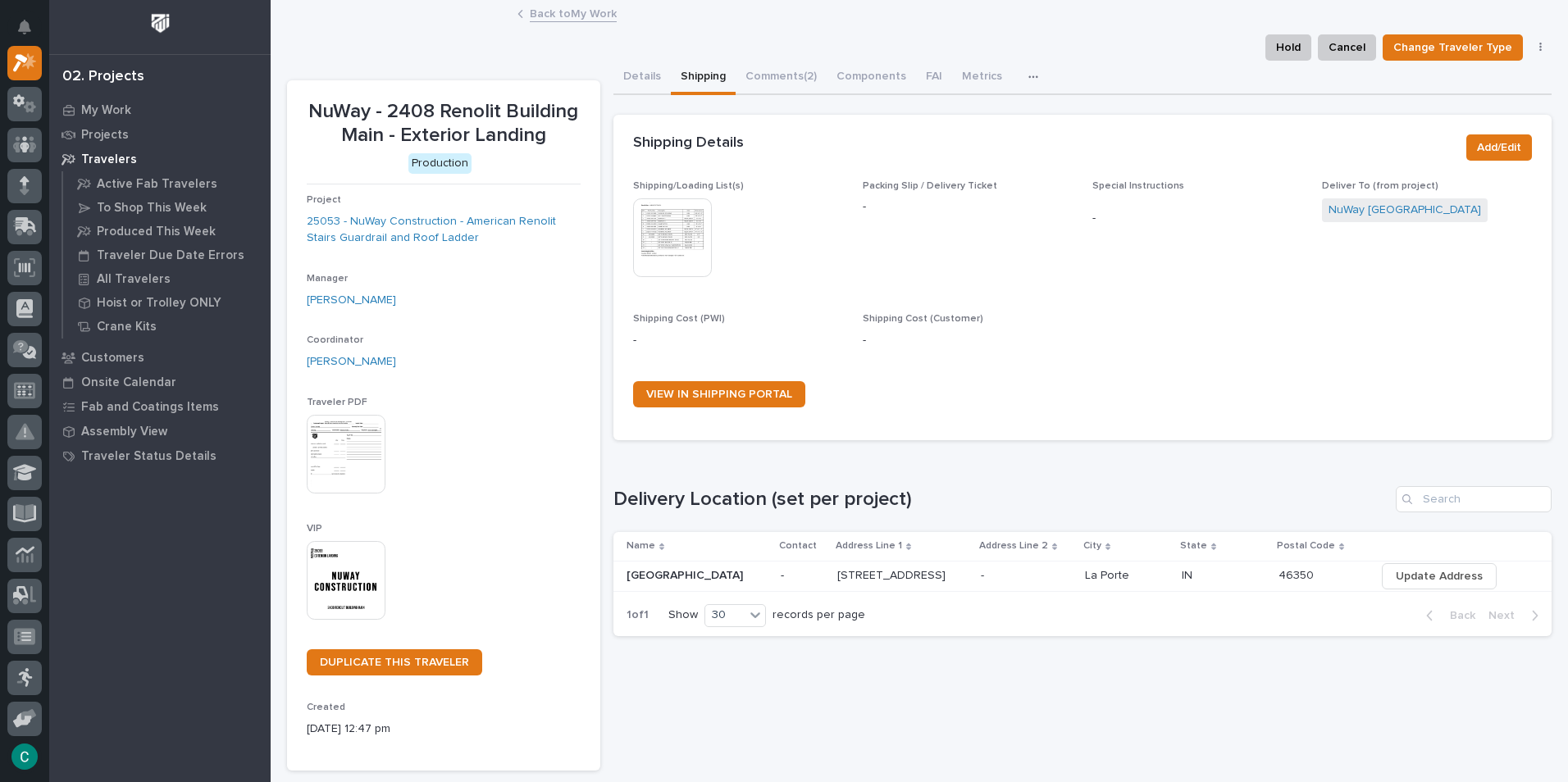
click at [595, 13] on link "Back to My Work" at bounding box center [573, 12] width 87 height 19
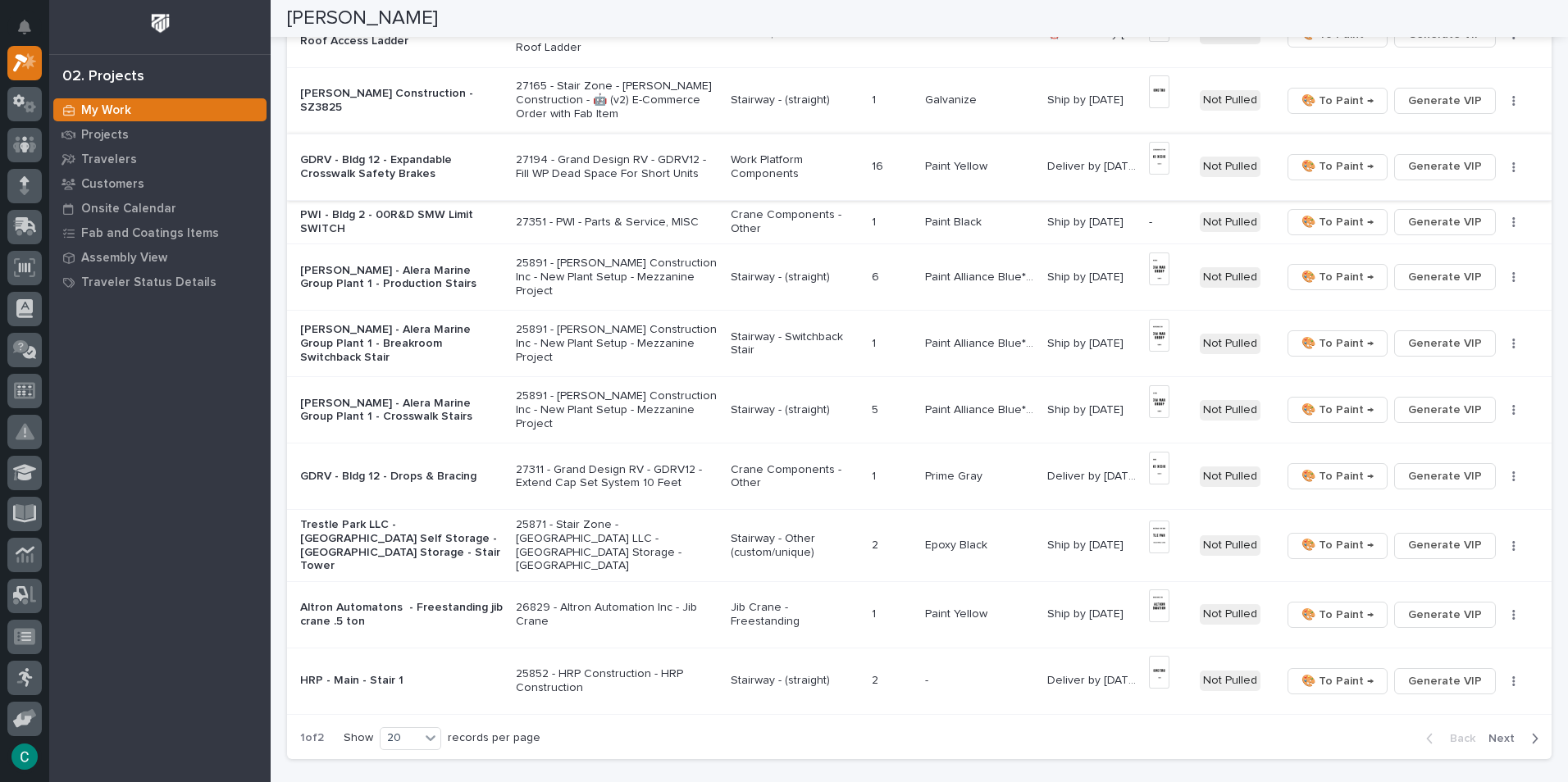
scroll to position [902, 0]
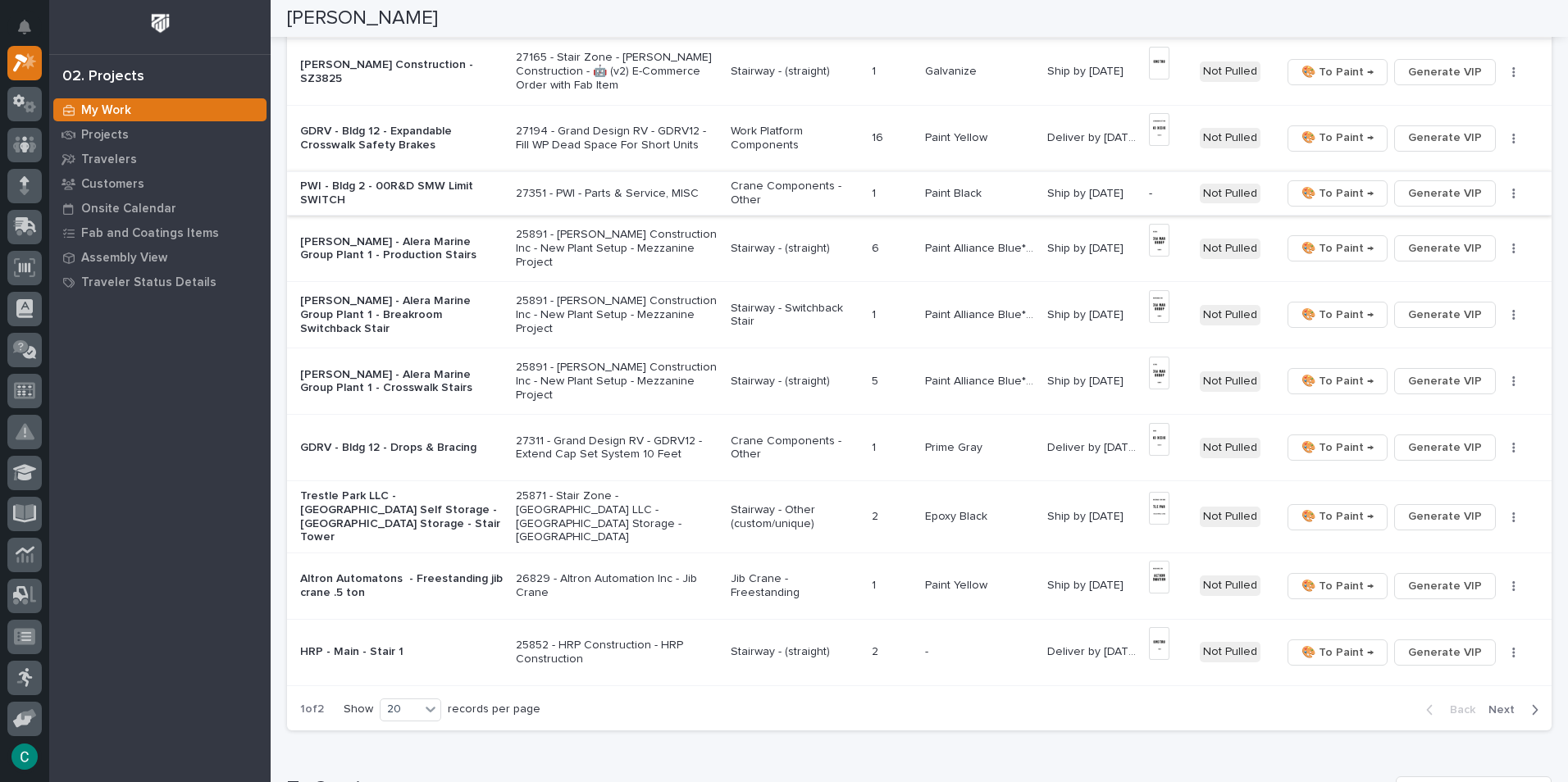
click at [1453, 193] on span "Generate VIP" at bounding box center [1444, 193] width 74 height 20
click at [771, 141] on p "Work Platform Components" at bounding box center [794, 139] width 128 height 28
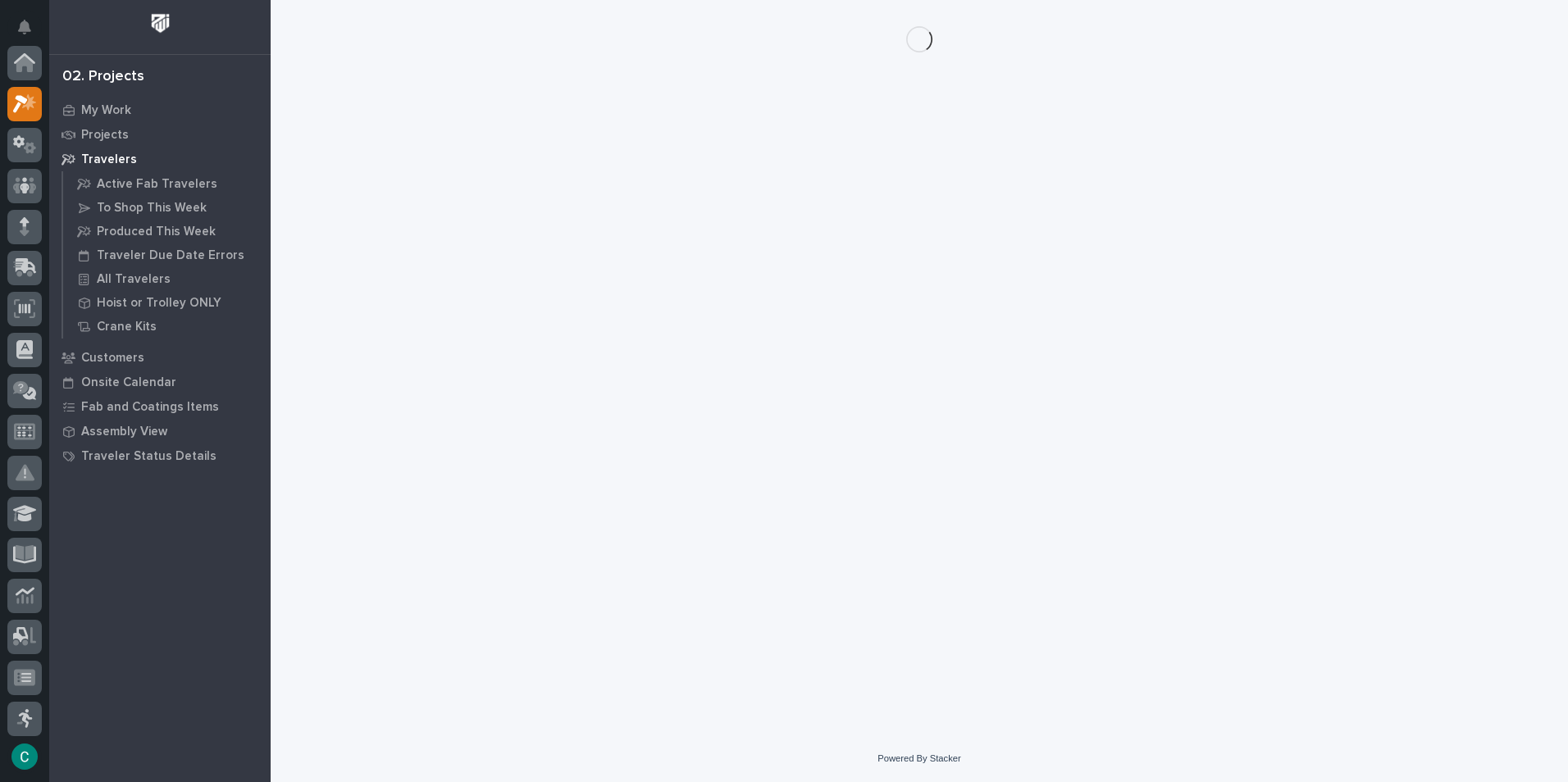
scroll to position [41, 0]
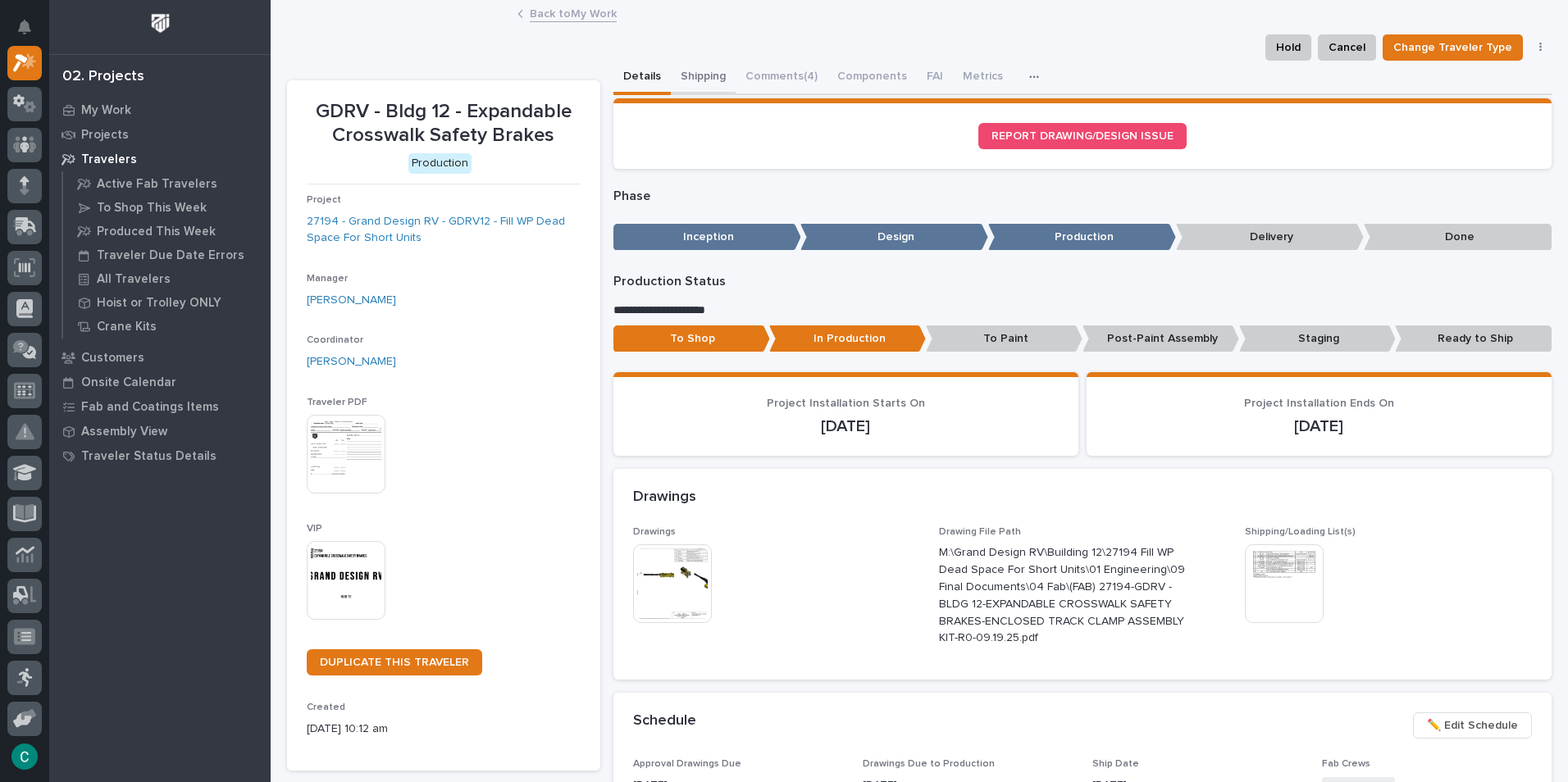
click at [700, 74] on button "Shipping" at bounding box center [702, 78] width 65 height 35
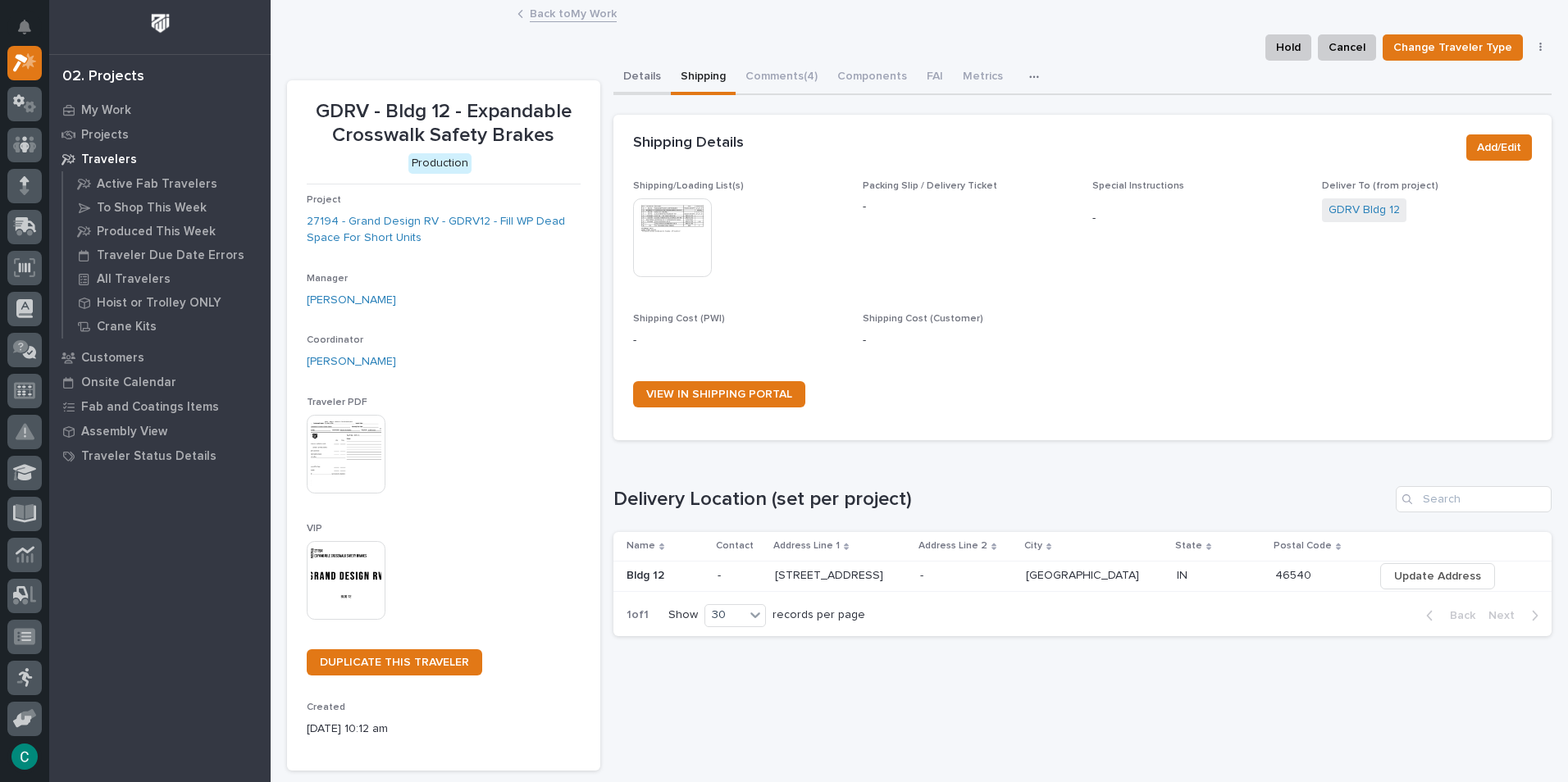
click at [646, 84] on button "Details" at bounding box center [641, 78] width 57 height 35
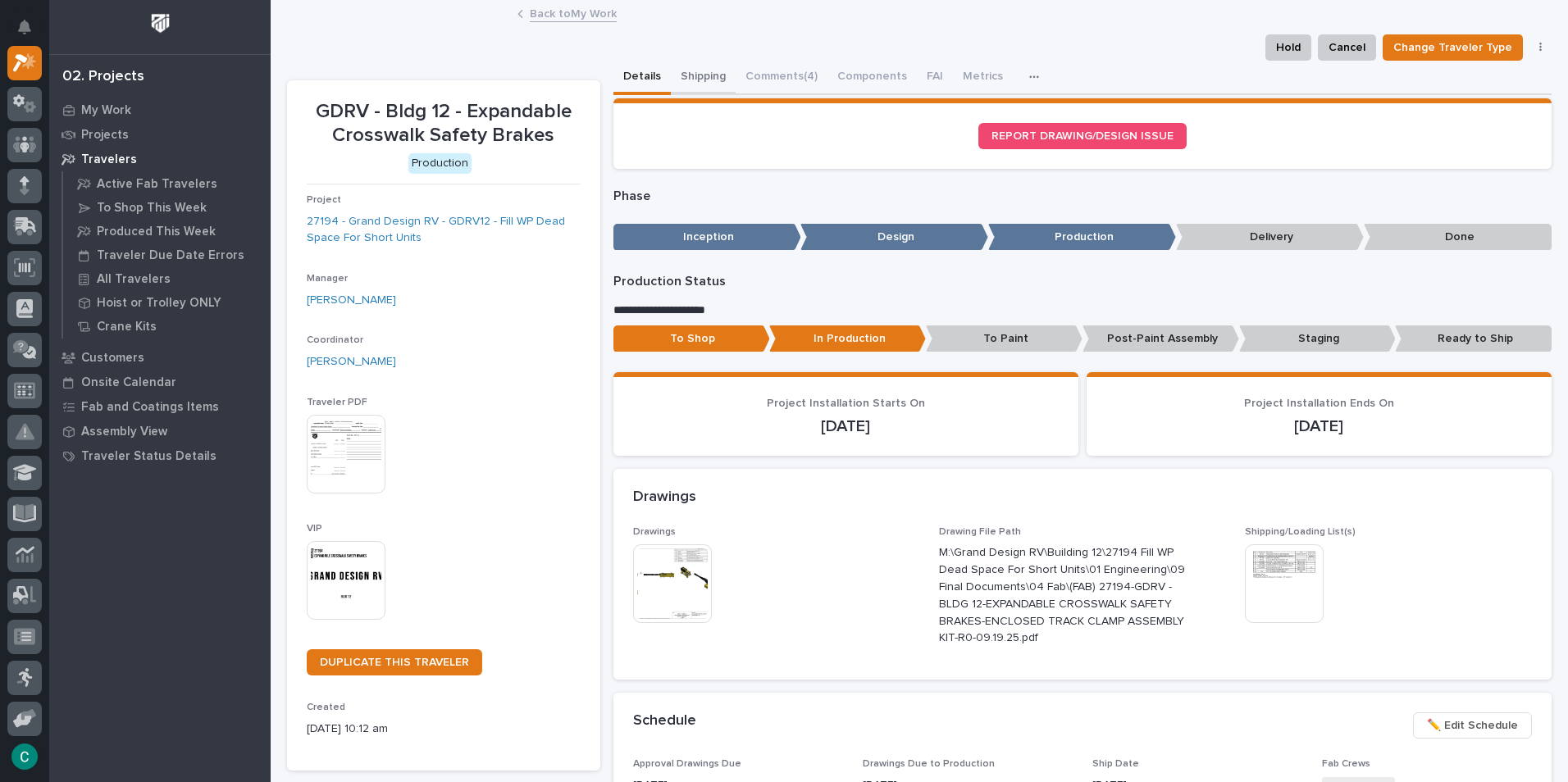
click at [696, 73] on button "Shipping" at bounding box center [702, 78] width 65 height 35
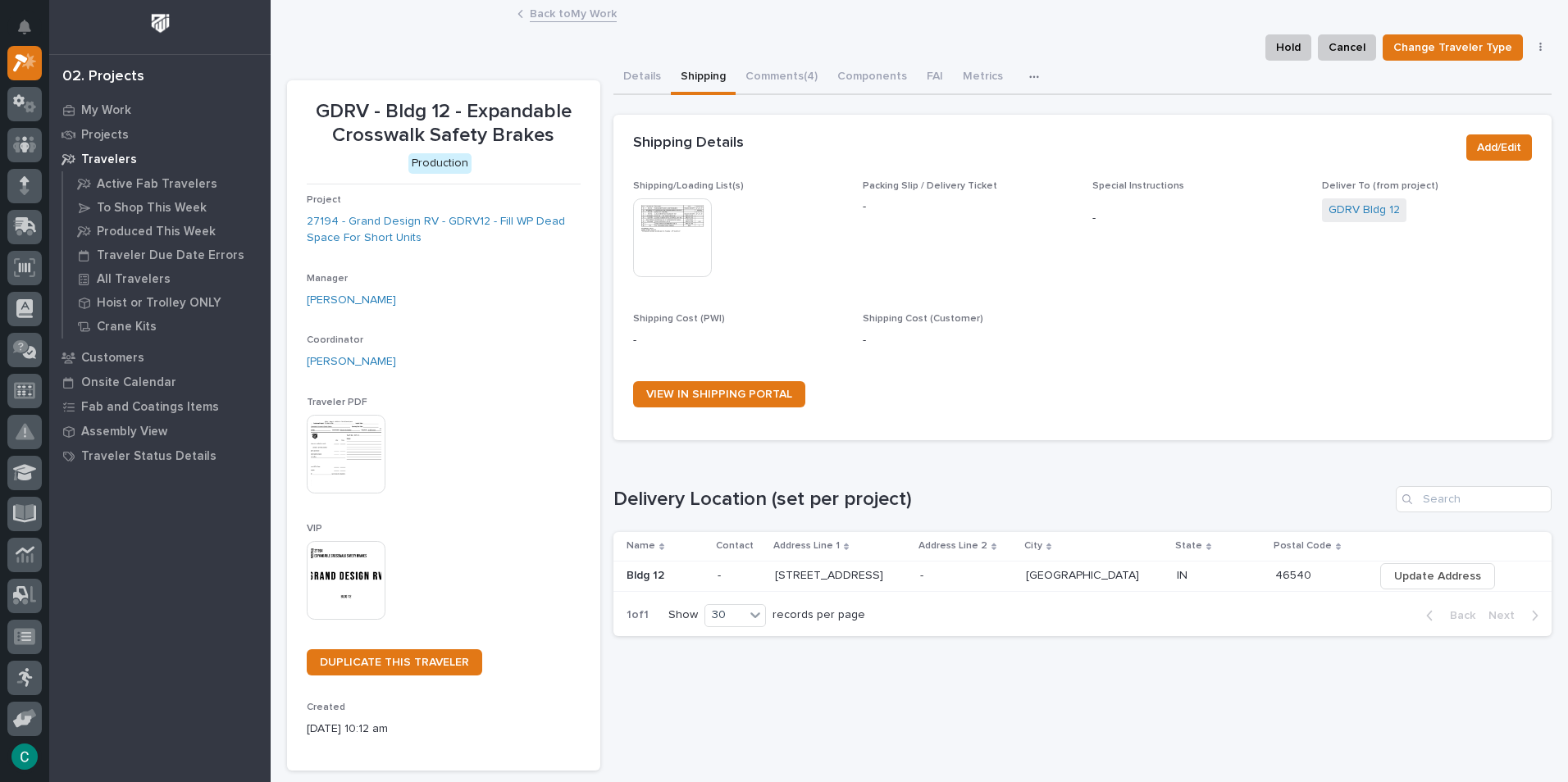
click at [656, 229] on img at bounding box center [672, 238] width 79 height 79
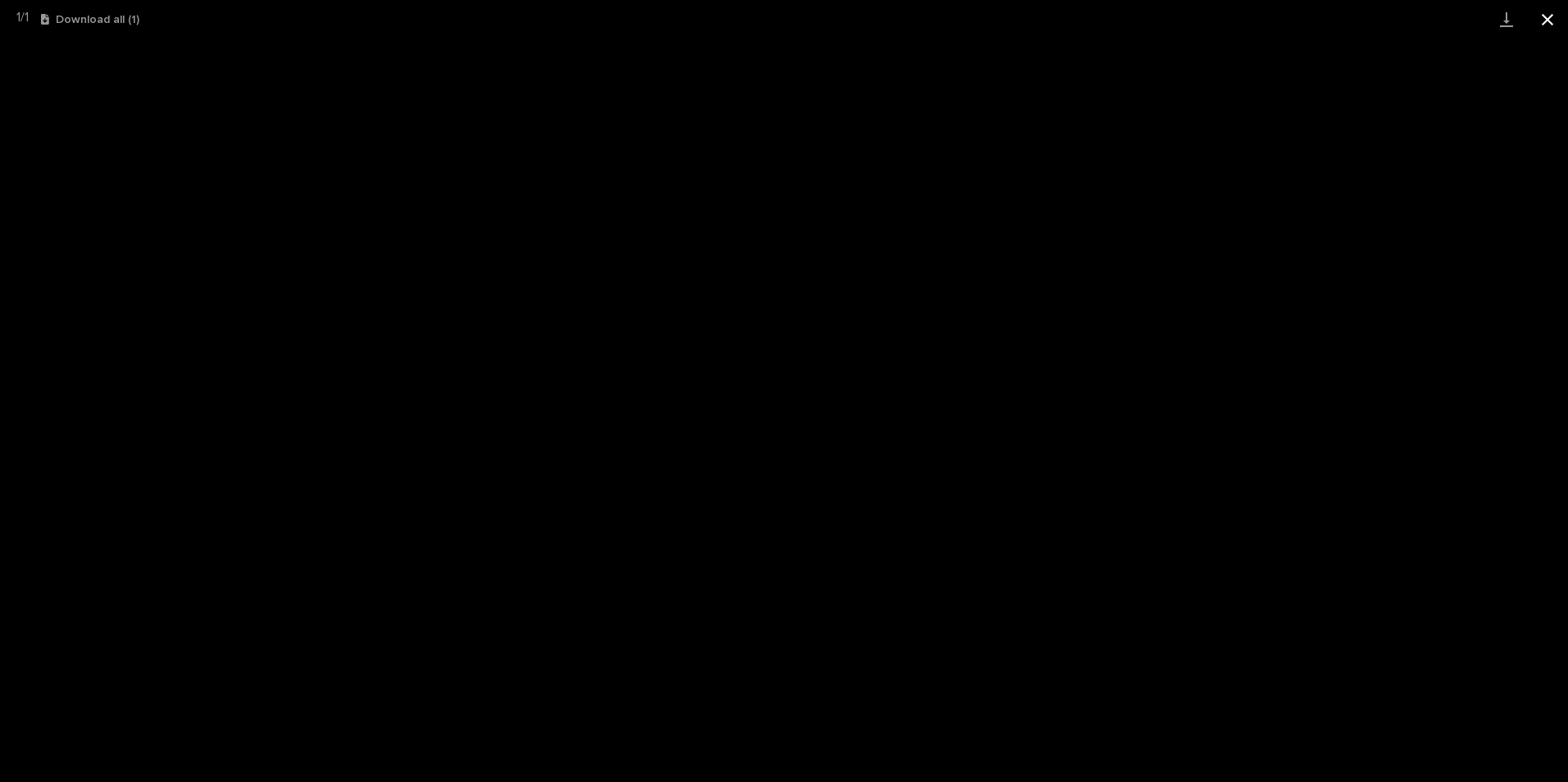
click at [1555, 19] on button "Close gallery" at bounding box center [1547, 19] width 41 height 38
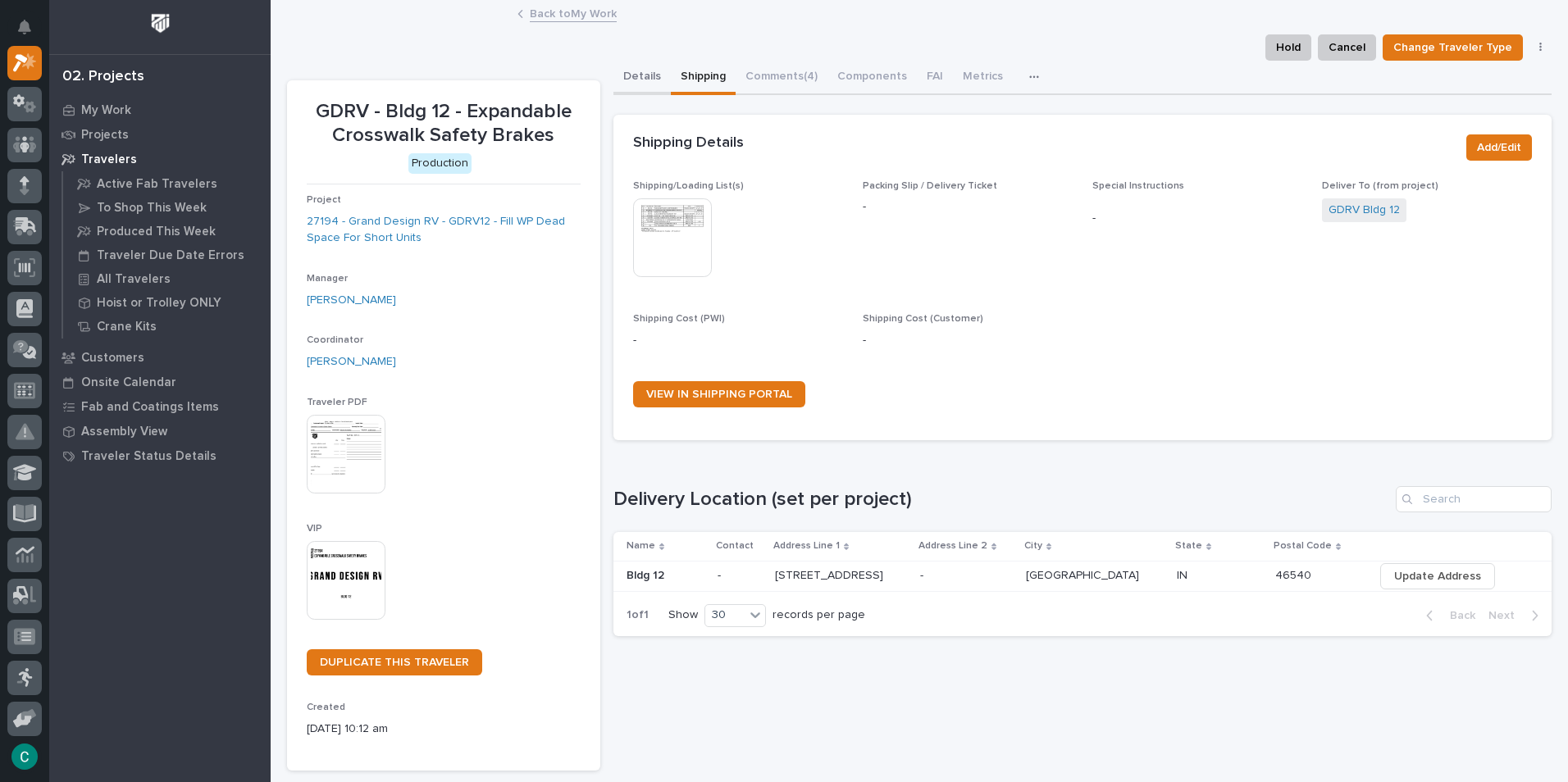
click at [633, 81] on button "Details" at bounding box center [641, 78] width 57 height 35
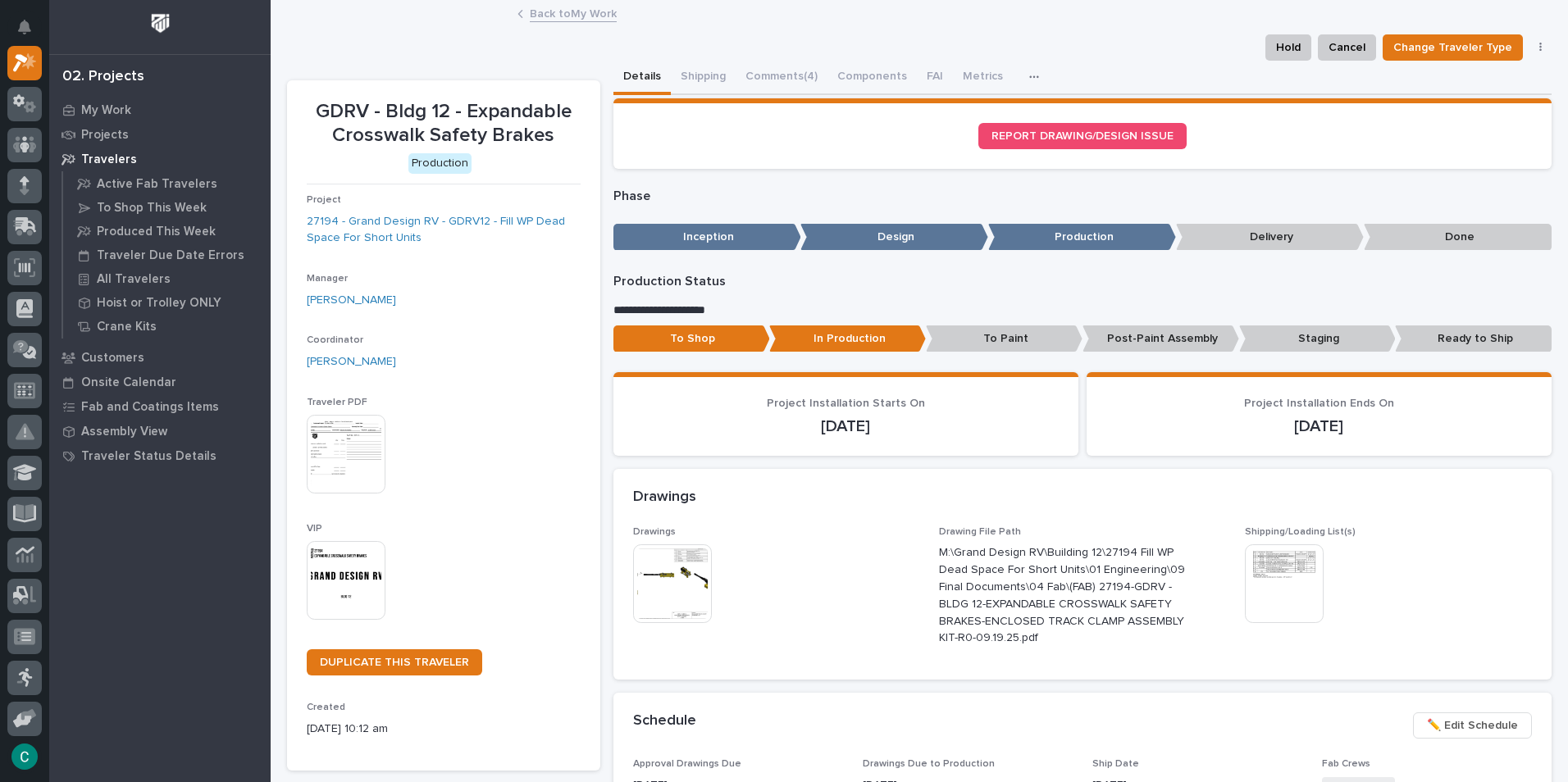
click at [1180, 333] on p "Post-Paint Assembly" at bounding box center [1161, 339] width 157 height 27
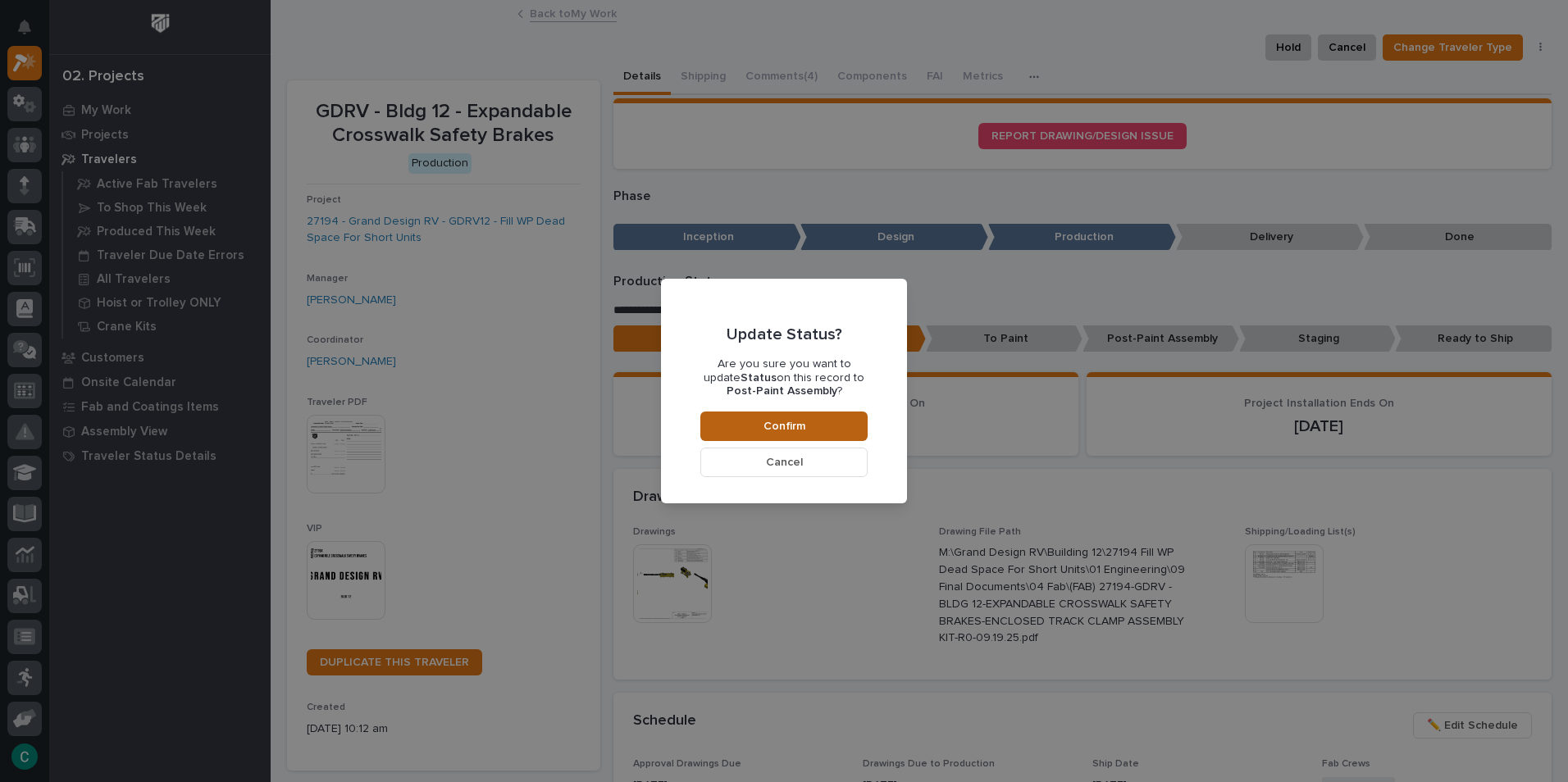
click at [864, 427] on button "Confirm" at bounding box center [784, 425] width 167 height 29
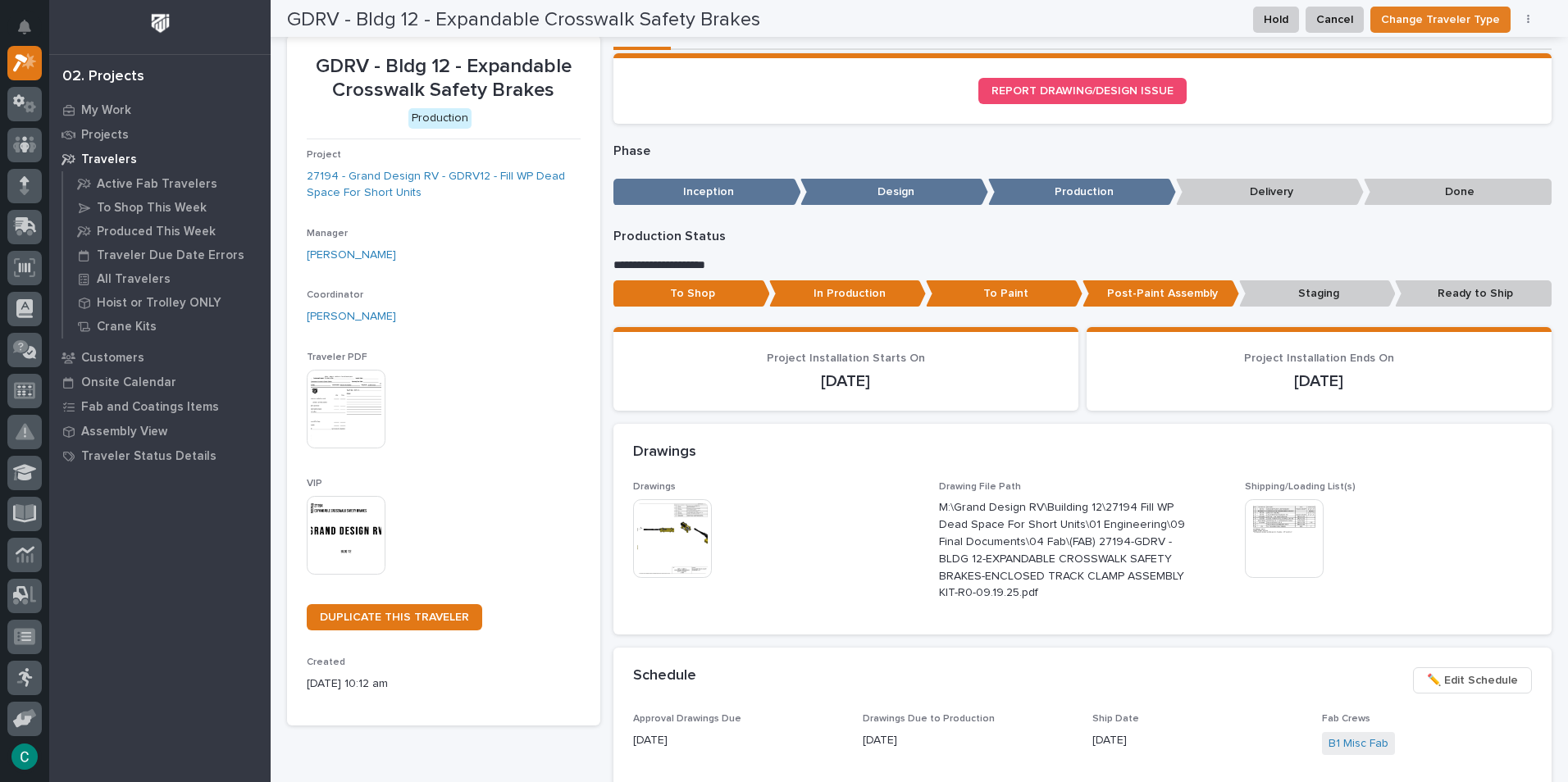
scroll to position [16, 0]
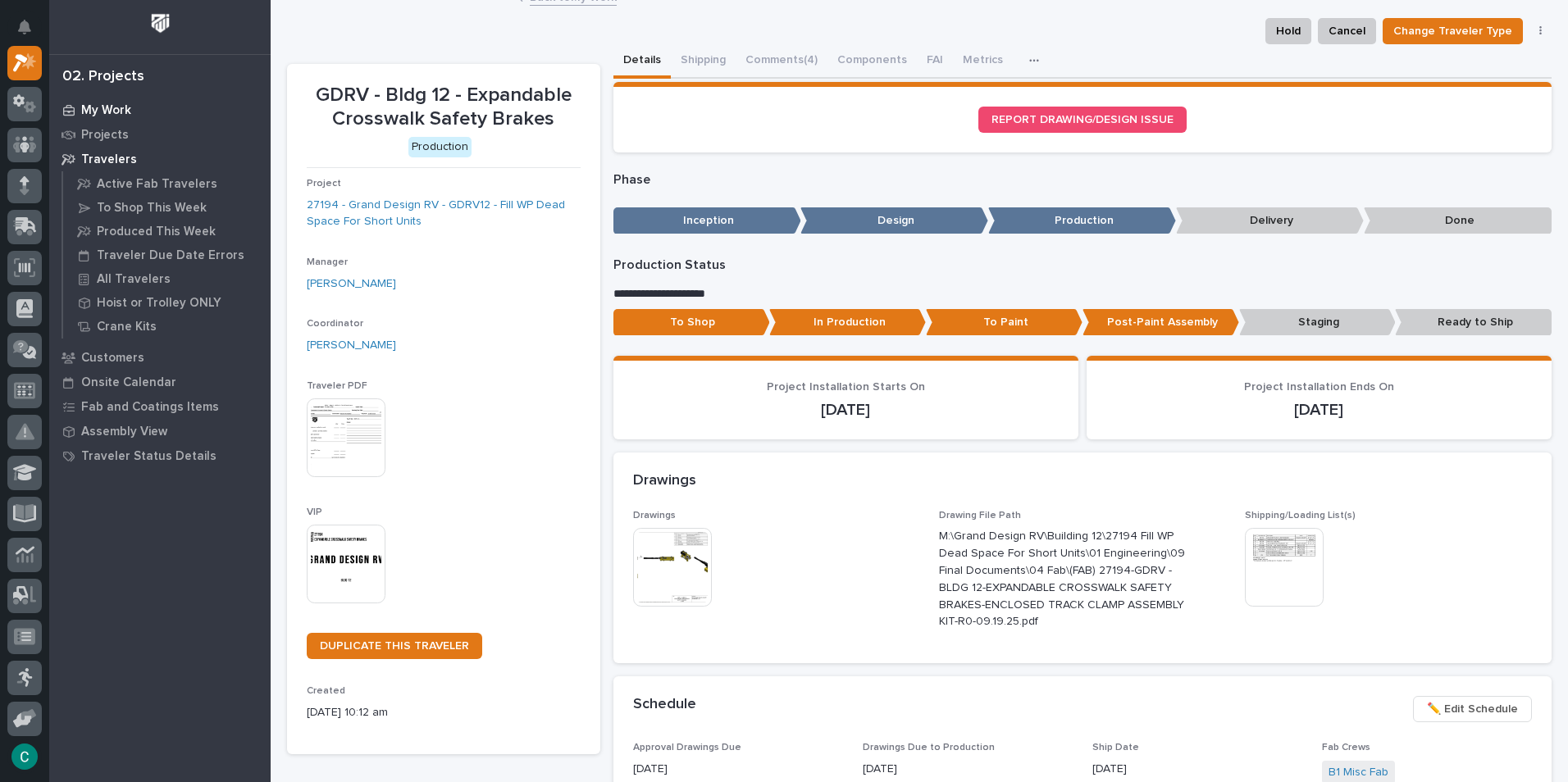
click at [96, 112] on p "My Work" at bounding box center [105, 111] width 50 height 15
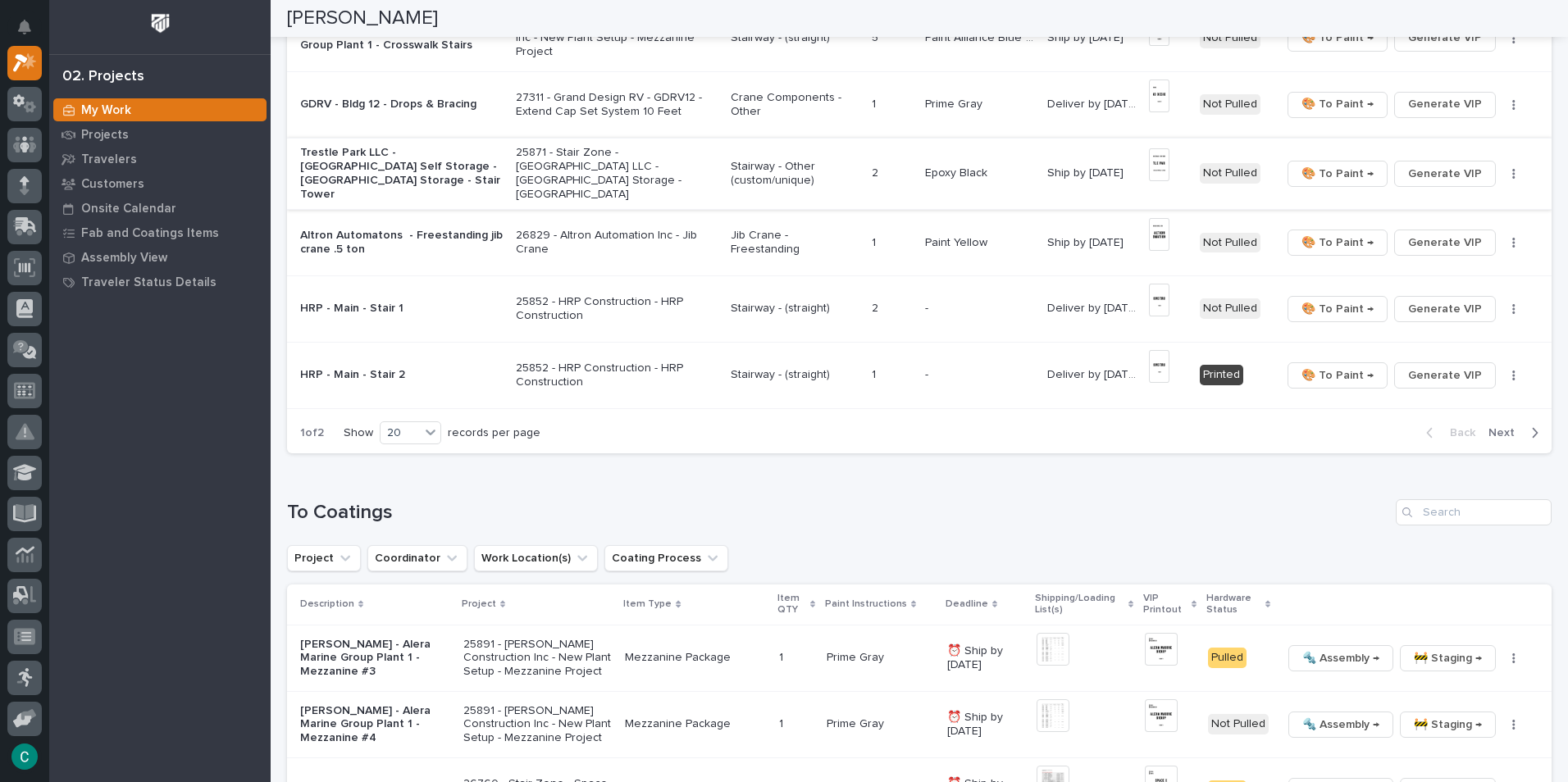
scroll to position [1230, 0]
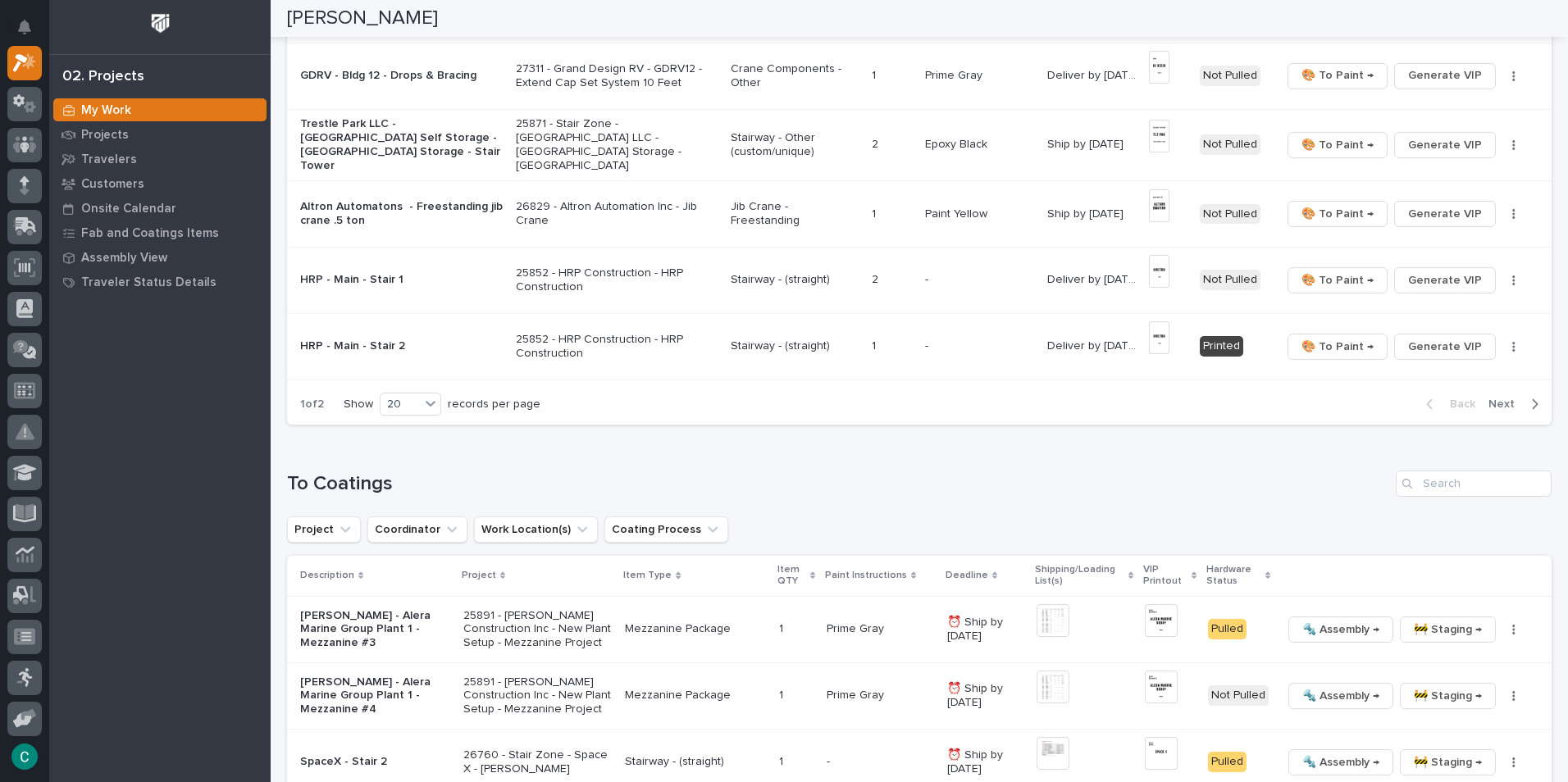
click at [1524, 400] on div "button" at bounding box center [1530, 405] width 14 height 15
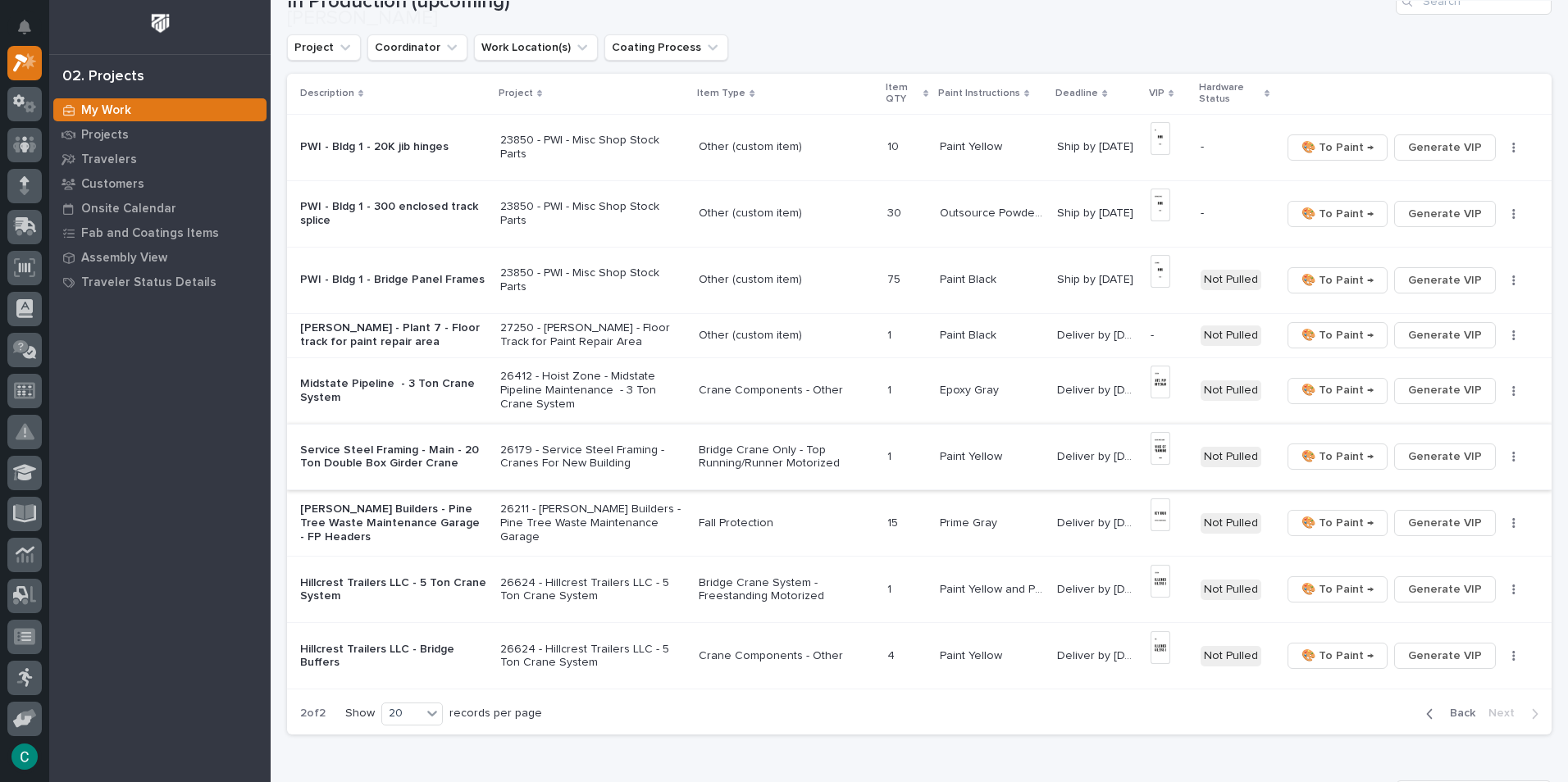
scroll to position [164, 0]
click at [1457, 330] on span "Generate VIP" at bounding box center [1444, 333] width 74 height 20
click at [1452, 708] on span "Back" at bounding box center [1457, 712] width 36 height 15
